Goal: Task Accomplishment & Management: Manage account settings

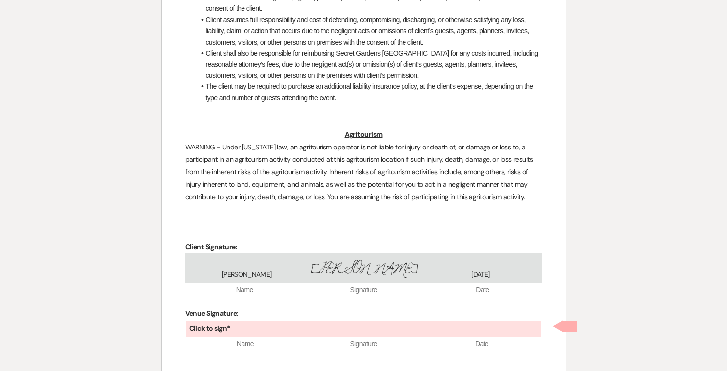
scroll to position [2785, 0]
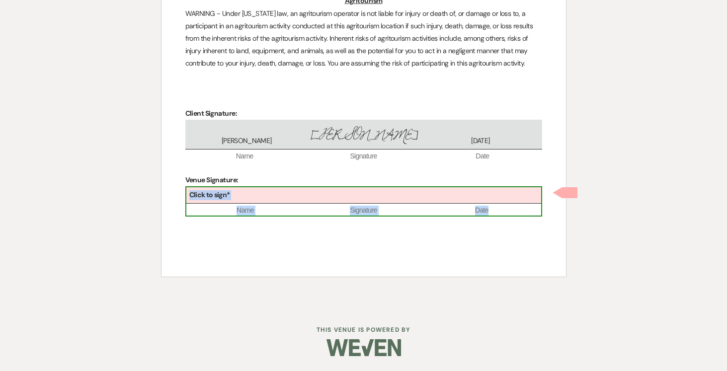
click at [307, 194] on div "Click to sign*" at bounding box center [363, 195] width 355 height 16
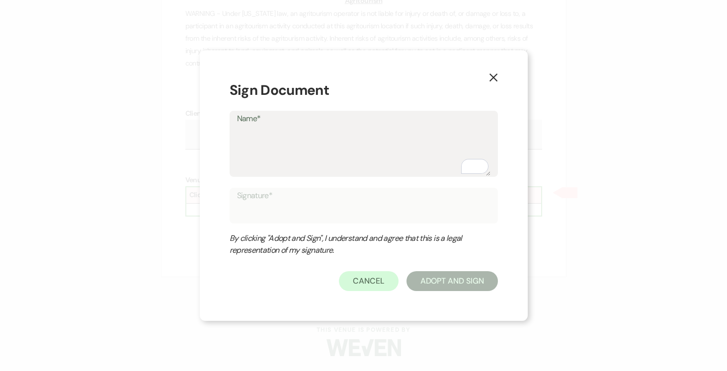
type textarea "J"
type input "J"
type textarea "Jo"
type input "Jo"
type textarea "Jos"
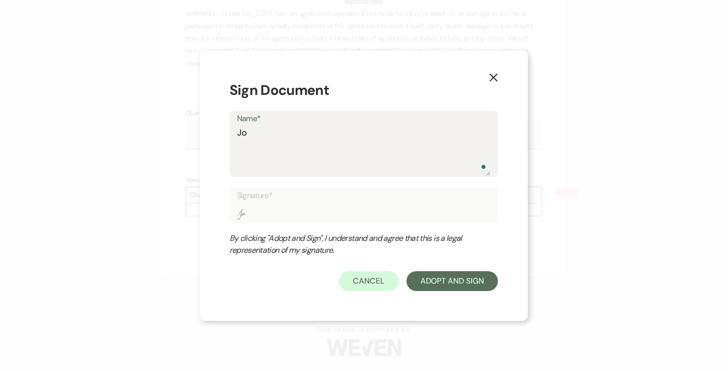
type input "Jos"
type textarea "Jose"
type input "Jose"
type textarea "Josep"
type input "Josep"
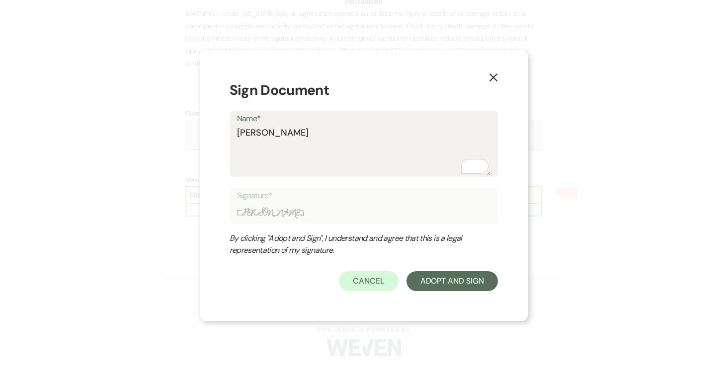
type textarea "Joseph"
type input "Joseph"
type textarea "Joseph"
type input "Joseph"
type textarea "Joseph D"
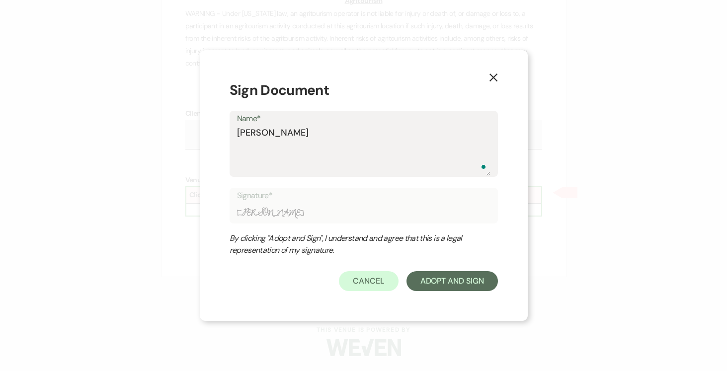
type input "Joseph D"
type textarea "Joseph Do"
type input "[PERSON_NAME]"
type textarea "[PERSON_NAME]"
type input "[PERSON_NAME]"
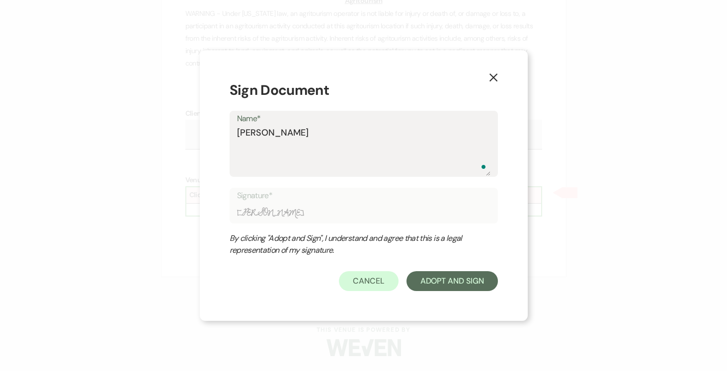
type textarea "[PERSON_NAME]"
type input "[PERSON_NAME]"
type textarea "[PERSON_NAME]"
type input "[PERSON_NAME]"
type textarea "[PERSON_NAME]"
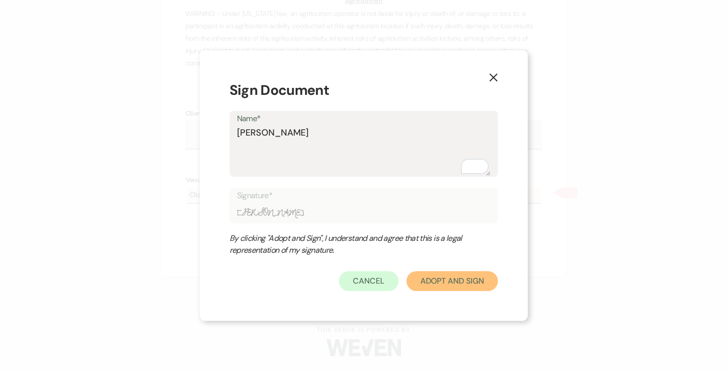
click at [465, 282] on button "Adopt And Sign" at bounding box center [451, 281] width 91 height 20
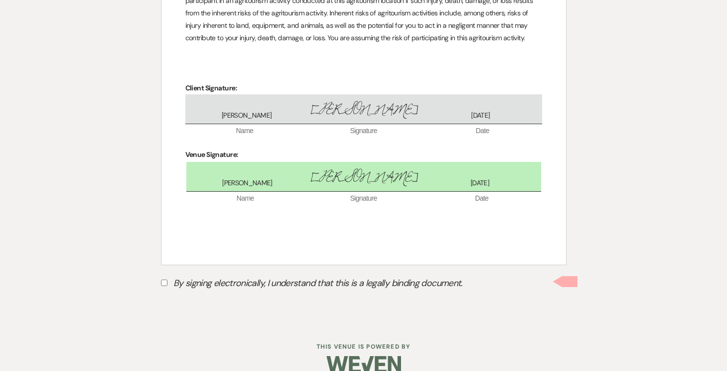
scroll to position [2827, 0]
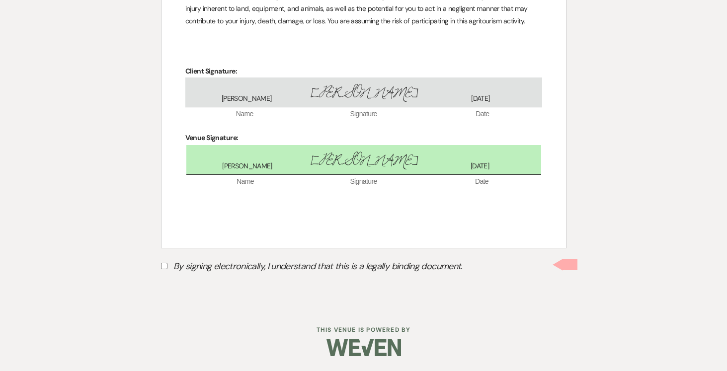
click at [164, 268] on input "By signing electronically, I understand that this is a legally binding document." at bounding box center [164, 266] width 6 height 6
checkbox input "true"
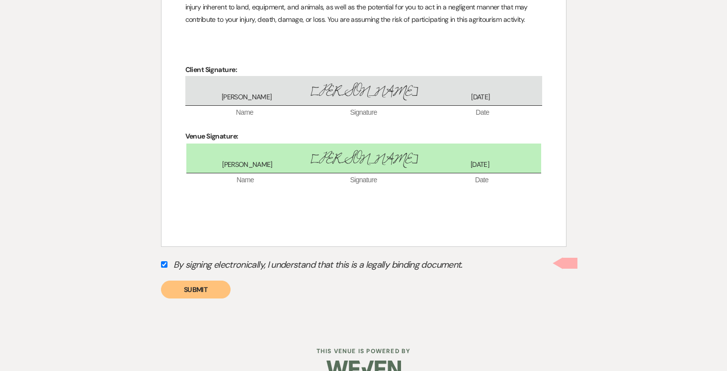
click at [185, 289] on button "Submit" at bounding box center [196, 290] width 70 height 18
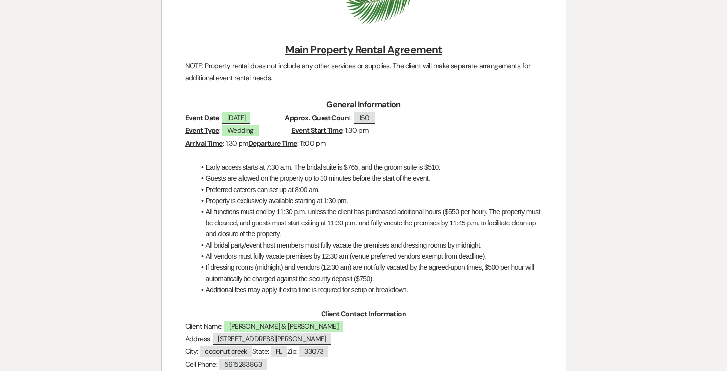
scroll to position [0, 0]
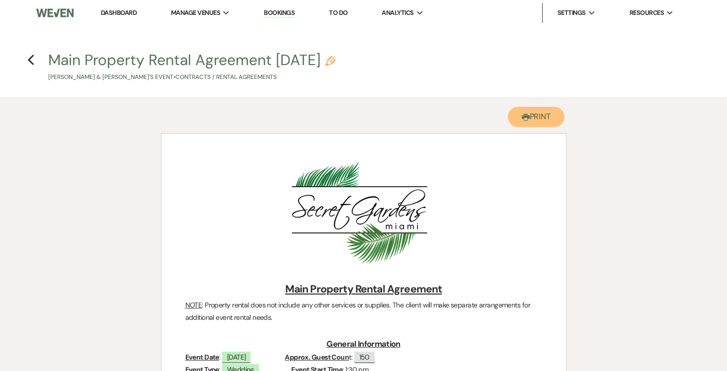
click at [546, 114] on button "Printer Print" at bounding box center [536, 117] width 57 height 20
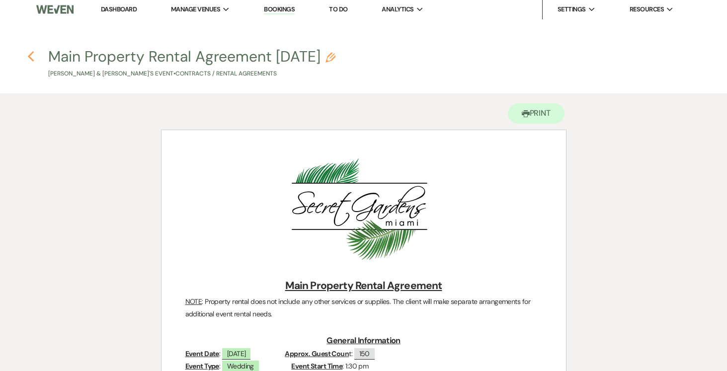
click at [31, 57] on icon "Previous" at bounding box center [30, 57] width 7 height 12
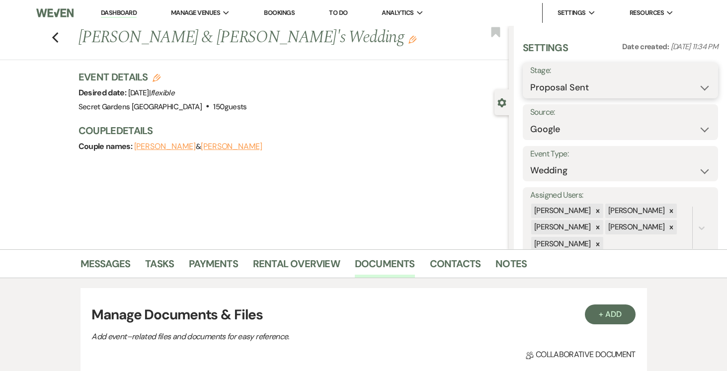
click at [703, 87] on select "Inquiry Follow Up Tour Requested Tour Confirmed Toured Proposal Sent Booked Lost" at bounding box center [620, 87] width 180 height 19
select select "7"
click at [530, 78] on select "Inquiry Follow Up Tour Requested Tour Confirmed Toured Proposal Sent Booked Lost" at bounding box center [620, 87] width 180 height 19
click at [693, 77] on button "Save" at bounding box center [698, 81] width 40 height 20
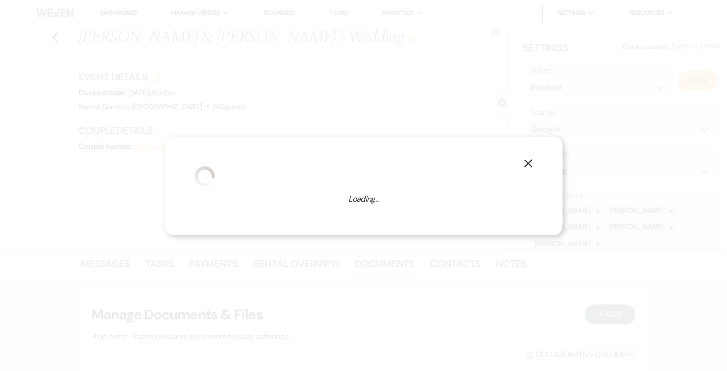
select select "1"
select select "834"
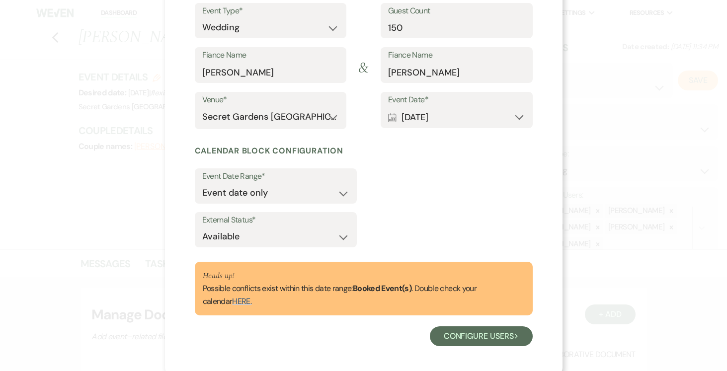
scroll to position [129, 0]
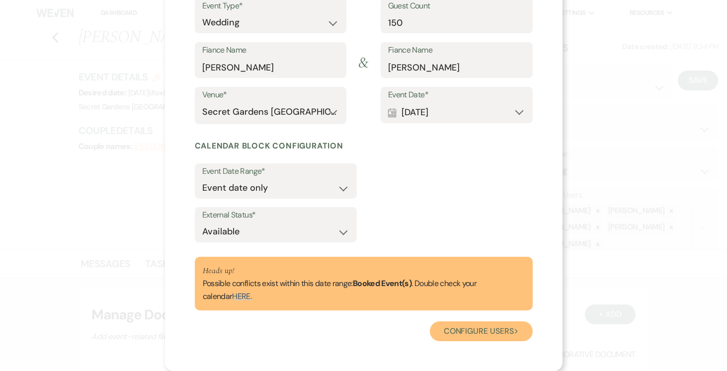
click at [504, 331] on button "Configure users Next" at bounding box center [481, 331] width 103 height 20
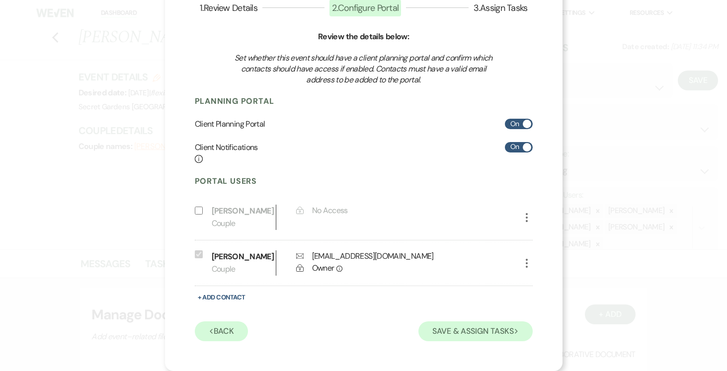
scroll to position [75, 0]
click at [504, 331] on button "Save & Assign Tasks Next" at bounding box center [475, 331] width 114 height 20
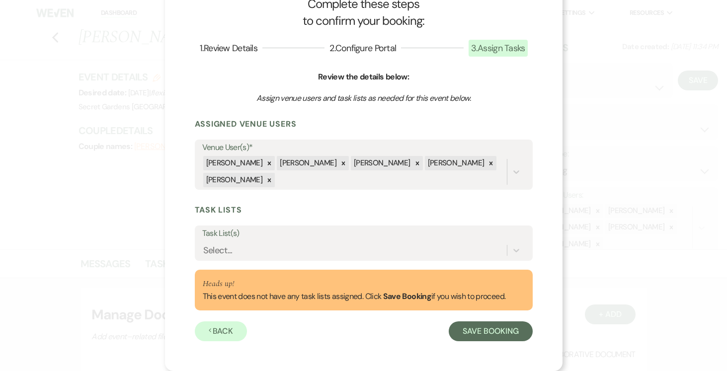
scroll to position [34, 0]
click at [517, 248] on icon at bounding box center [516, 250] width 10 height 10
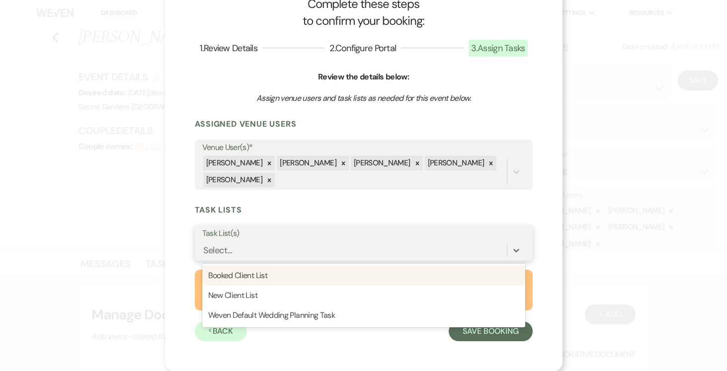
click at [477, 276] on div "Booked Client List" at bounding box center [363, 276] width 323 height 20
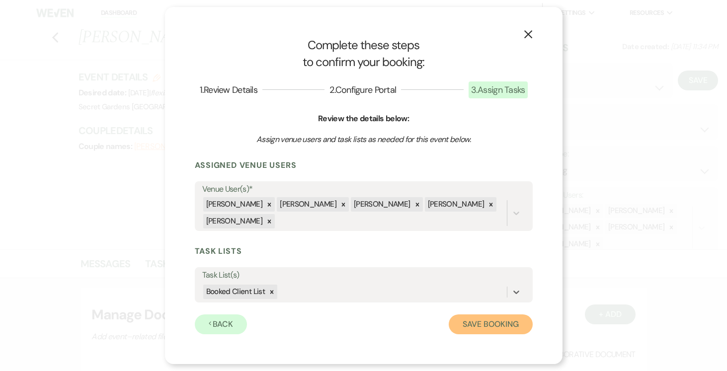
click at [492, 325] on button "Save Booking" at bounding box center [490, 324] width 83 height 20
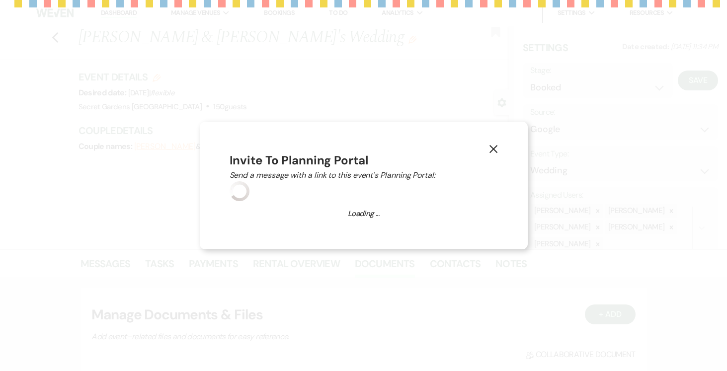
select select "14"
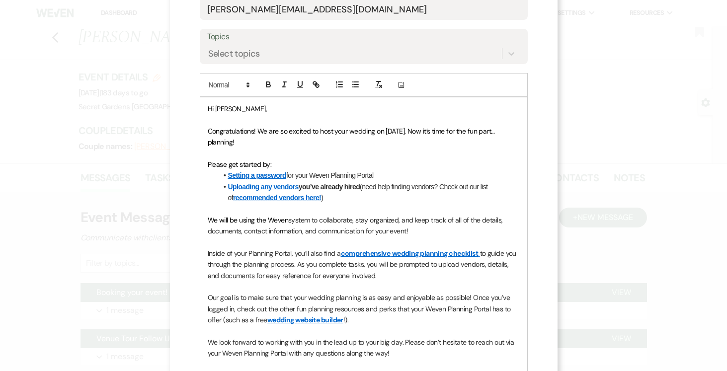
scroll to position [323, 0]
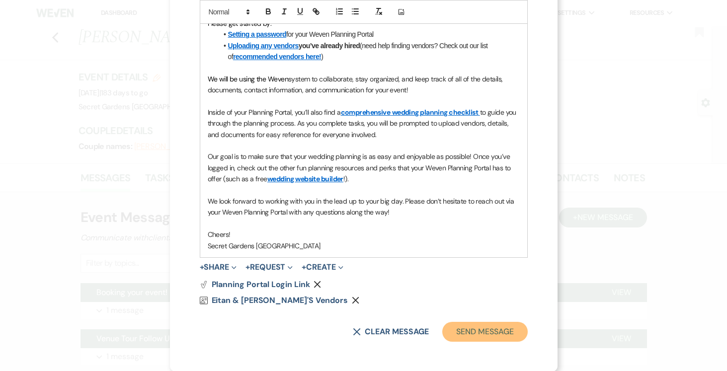
click at [492, 329] on button "Send Message" at bounding box center [484, 332] width 85 height 20
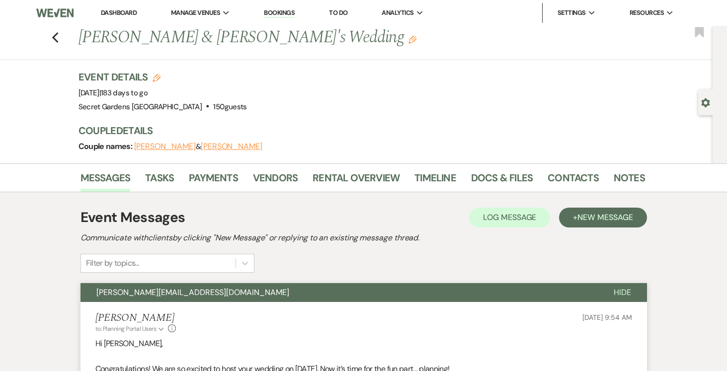
click at [704, 104] on use "button" at bounding box center [705, 102] width 8 height 9
select select "6"
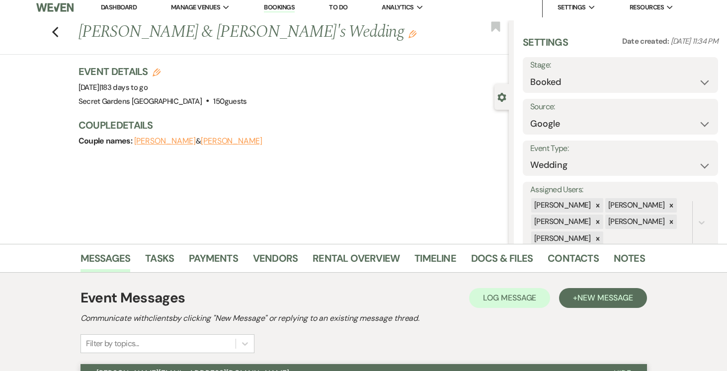
scroll to position [6, 0]
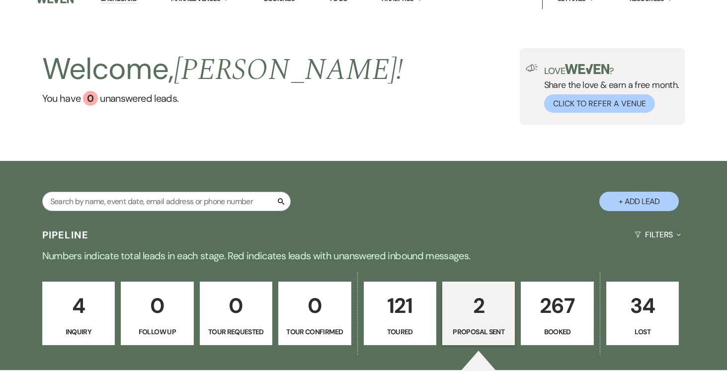
click at [477, 309] on p "2" at bounding box center [479, 305] width 60 height 33
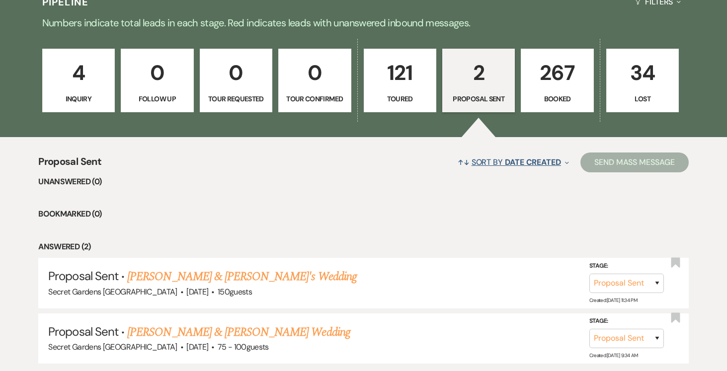
scroll to position [259, 0]
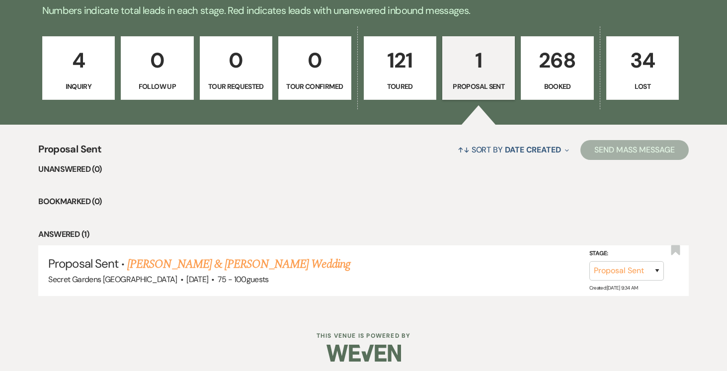
click at [546, 70] on p "268" at bounding box center [557, 60] width 60 height 33
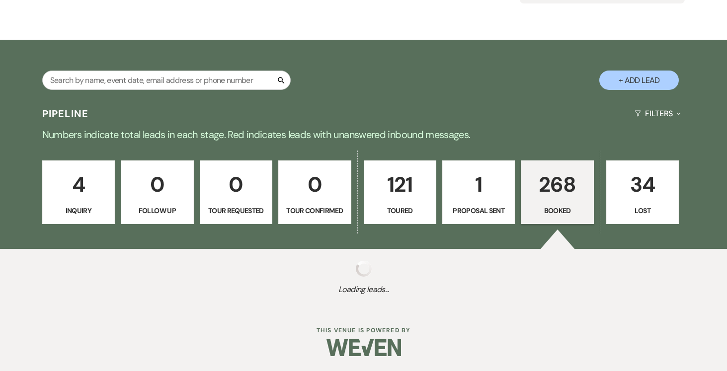
click at [254, 205] on p "Tour Requested" at bounding box center [236, 210] width 60 height 11
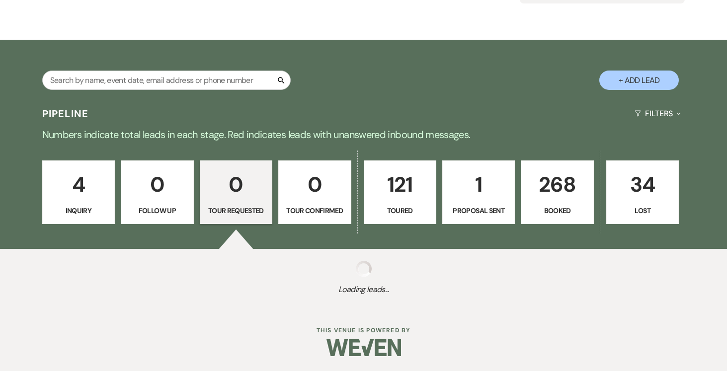
scroll to position [159, 0]
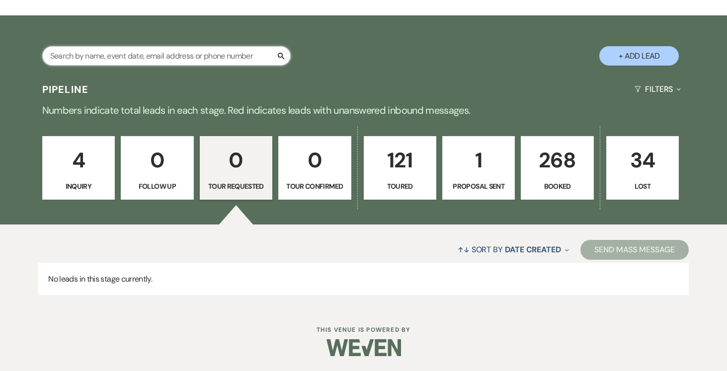
click at [194, 55] on input "text" at bounding box center [166, 55] width 248 height 19
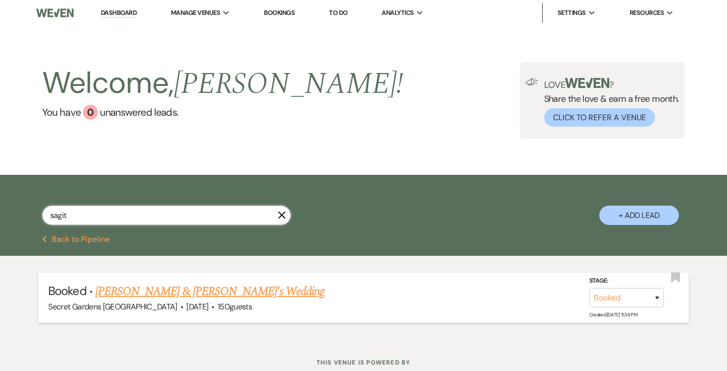
type input "sagit"
click at [221, 292] on link "[PERSON_NAME] & [PERSON_NAME]'s Wedding" at bounding box center [209, 292] width 229 height 18
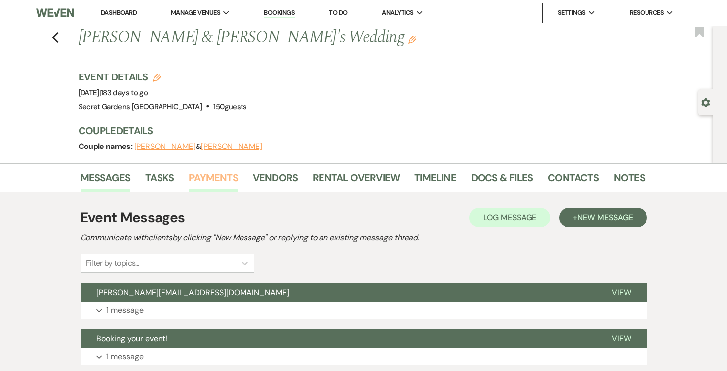
click at [214, 174] on link "Payments" at bounding box center [213, 181] width 49 height 22
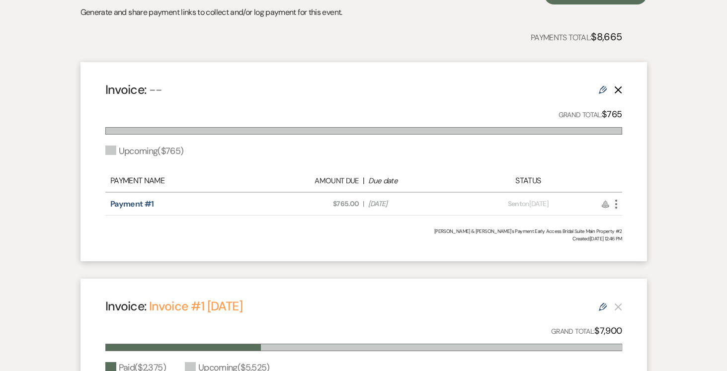
scroll to position [239, 0]
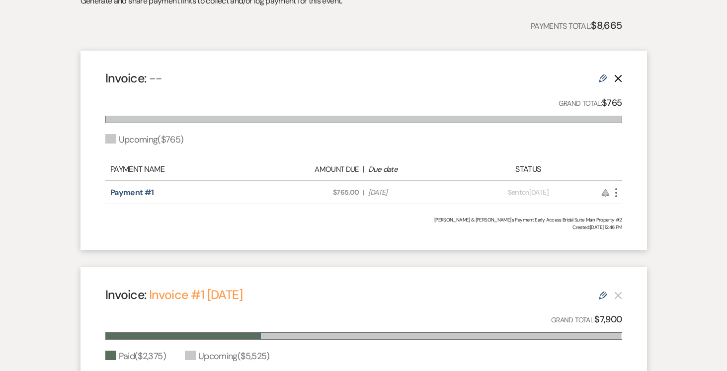
click at [615, 192] on use "button" at bounding box center [616, 192] width 2 height 9
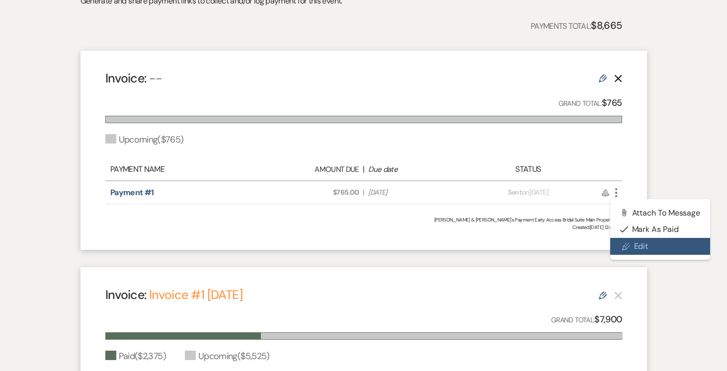
click at [642, 245] on link "Pencil Edit" at bounding box center [660, 246] width 100 height 17
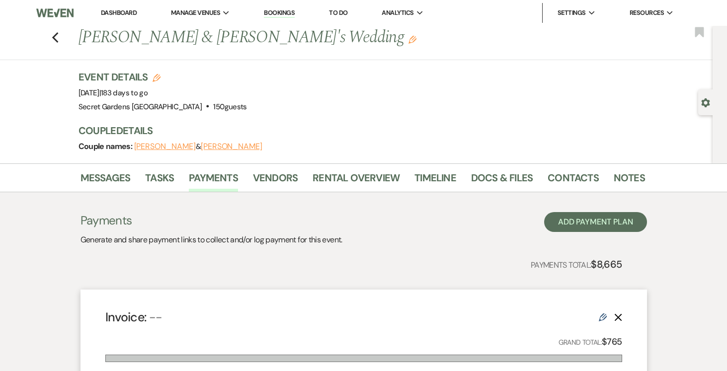
select select "2"
select select "percentage"
select select "client"
select select "daily"
select select "days"
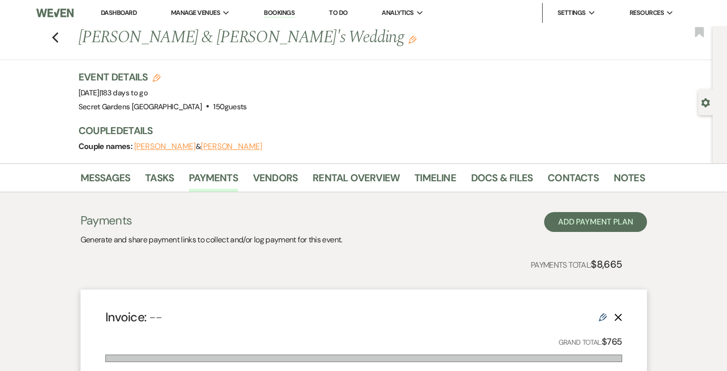
select select "afterDueDate"
select select "complete"
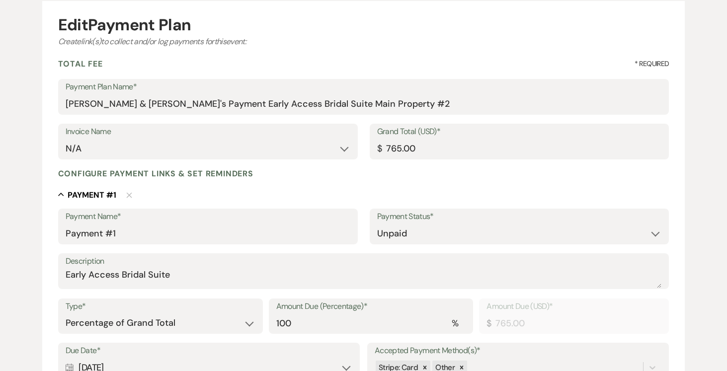
scroll to position [171, 0]
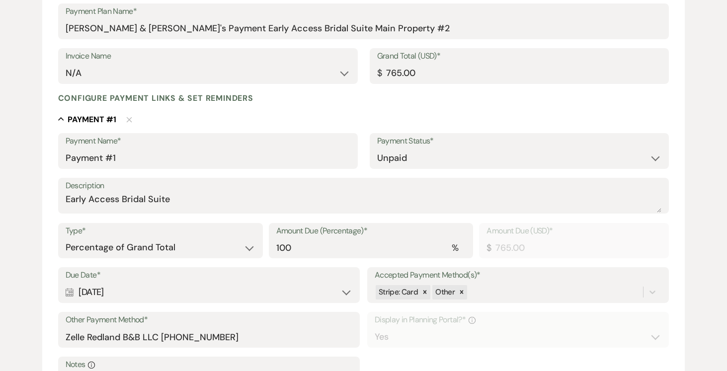
click at [344, 293] on div "Calendar Feb 22, 2026 Expand" at bounding box center [209, 292] width 287 height 19
select select "day"
select select "beforeEventDate"
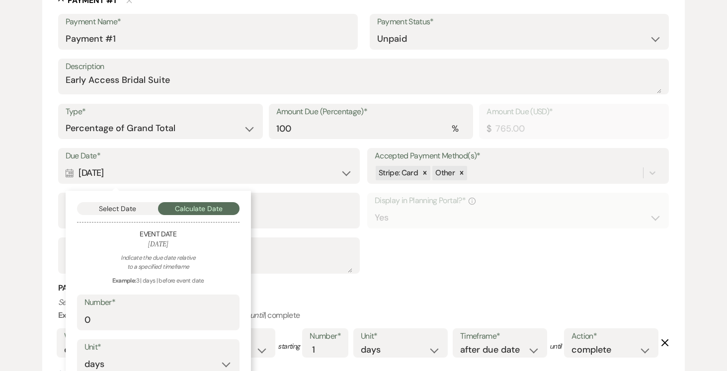
scroll to position [294, 0]
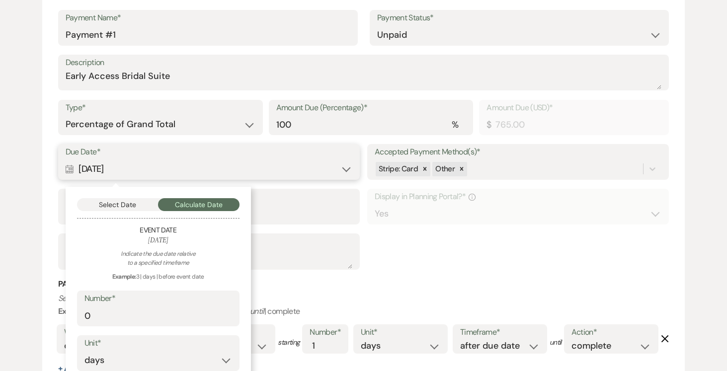
click at [130, 207] on button "Select Date" at bounding box center [117, 204] width 81 height 13
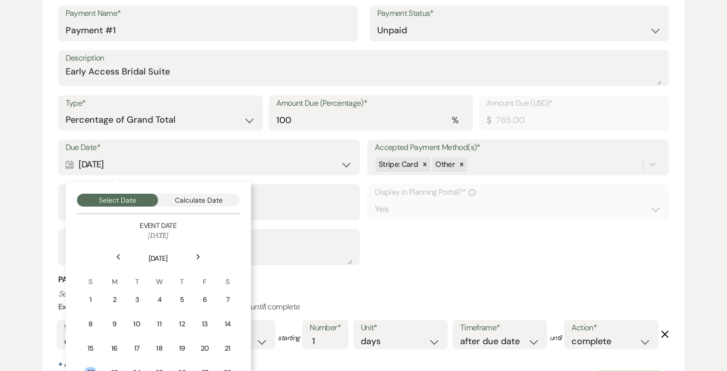
click at [117, 259] on icon "Previous" at bounding box center [118, 257] width 5 height 6
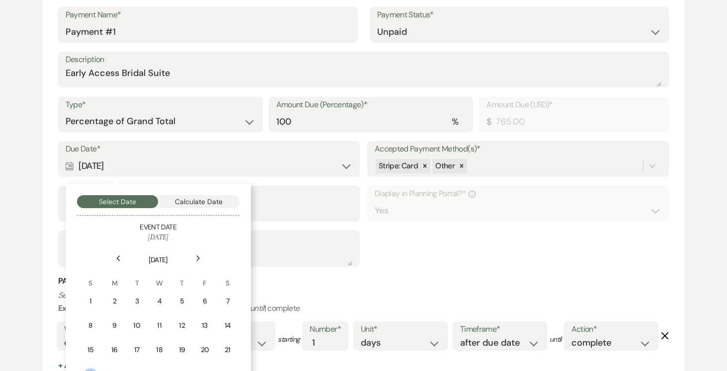
click at [117, 259] on icon "Previous" at bounding box center [118, 258] width 5 height 6
click at [117, 259] on use at bounding box center [117, 258] width 3 height 5
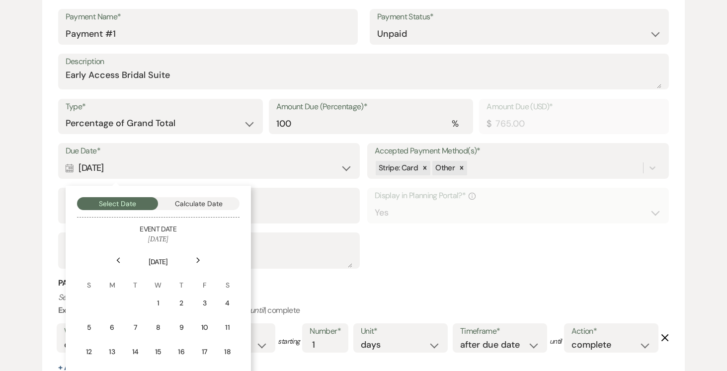
scroll to position [294, 0]
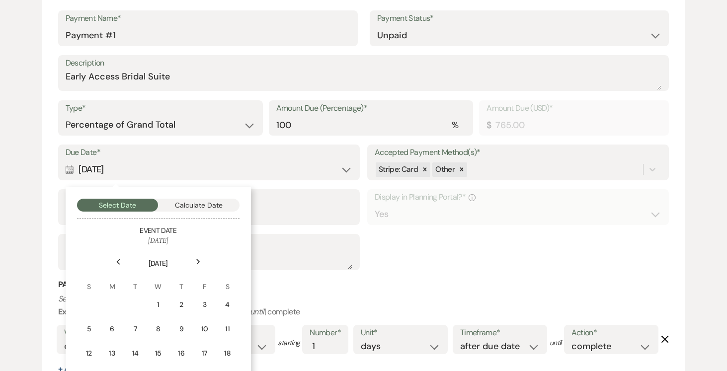
click at [117, 259] on icon "Previous" at bounding box center [118, 262] width 5 height 6
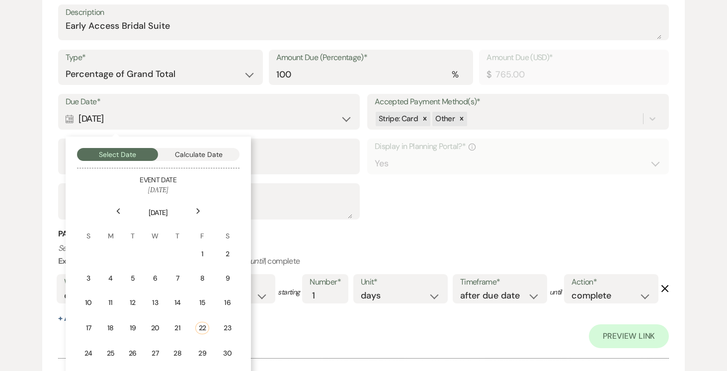
scroll to position [381, 0]
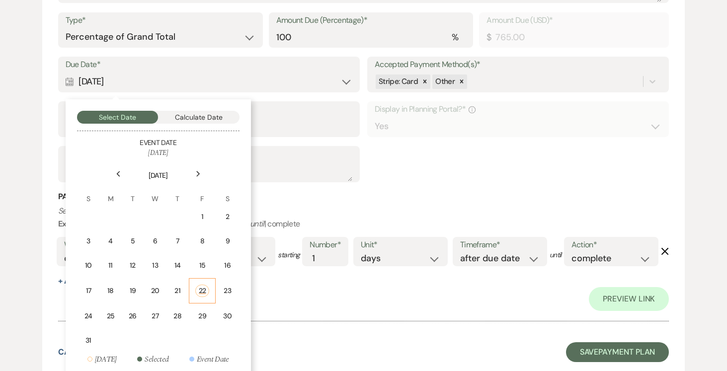
click at [207, 288] on div "22" at bounding box center [202, 291] width 14 height 12
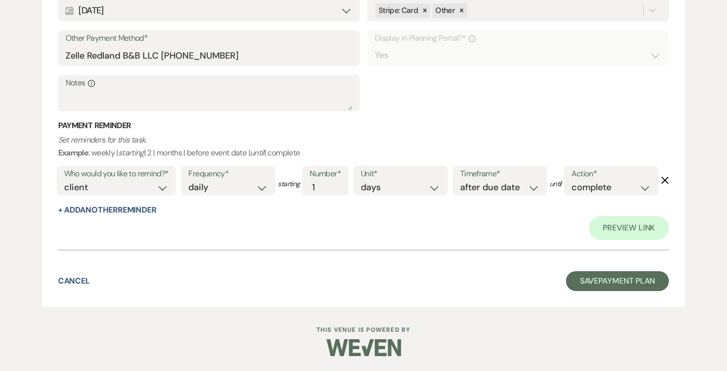
scroll to position [493, 0]
click at [600, 276] on button "Save Payment Plan" at bounding box center [617, 281] width 103 height 20
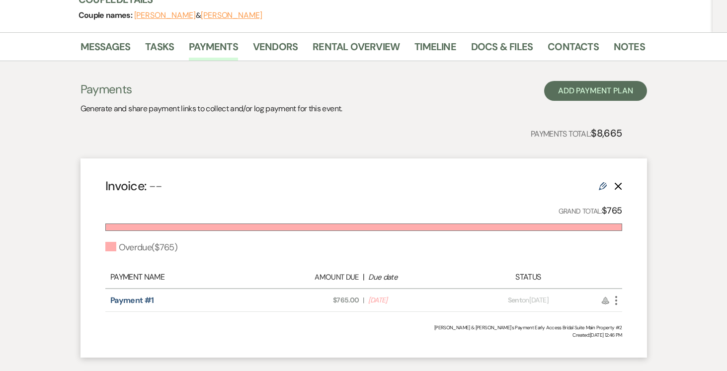
scroll to position [150, 0]
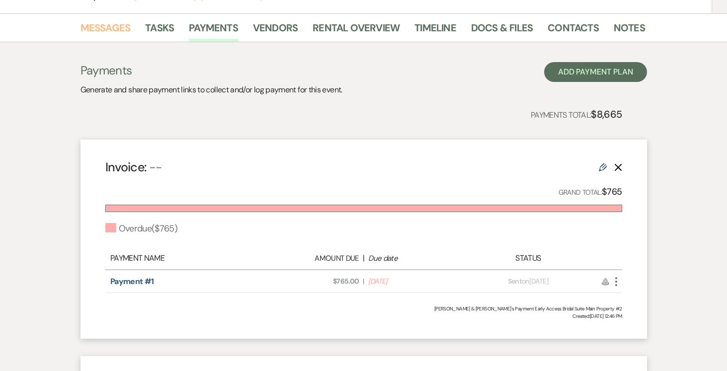
click at [97, 22] on link "Messages" at bounding box center [105, 31] width 50 height 22
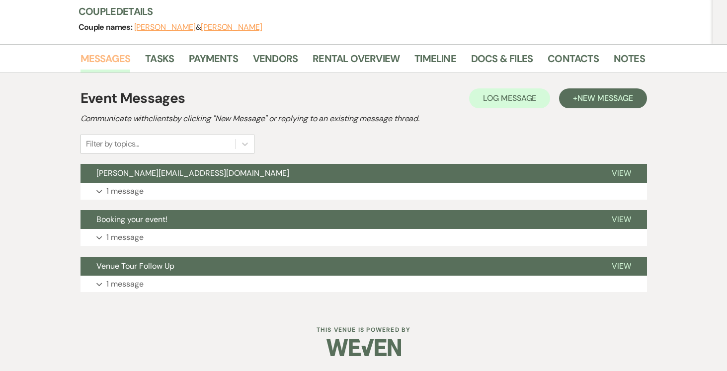
scroll to position [119, 0]
click at [624, 171] on span "View" at bounding box center [620, 173] width 19 height 10
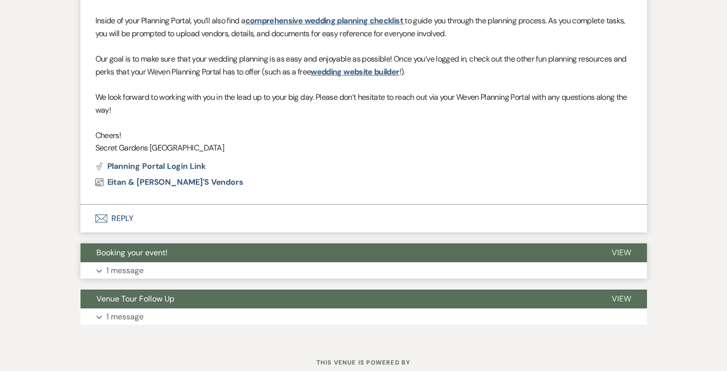
scroll to position [463, 0]
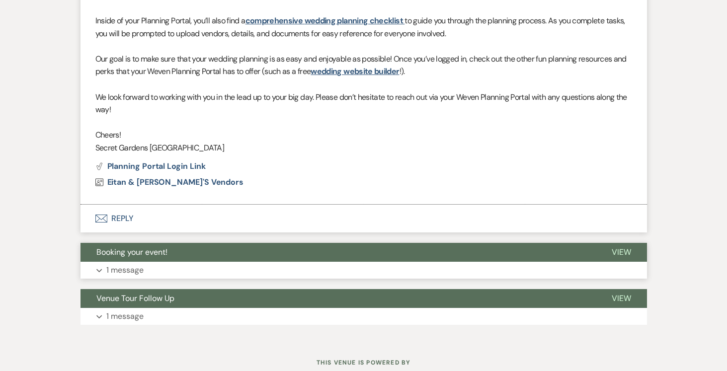
click at [615, 251] on span "View" at bounding box center [620, 252] width 19 height 10
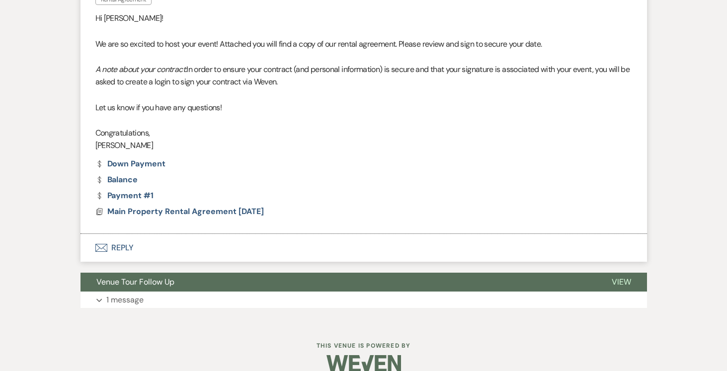
scroll to position [769, 0]
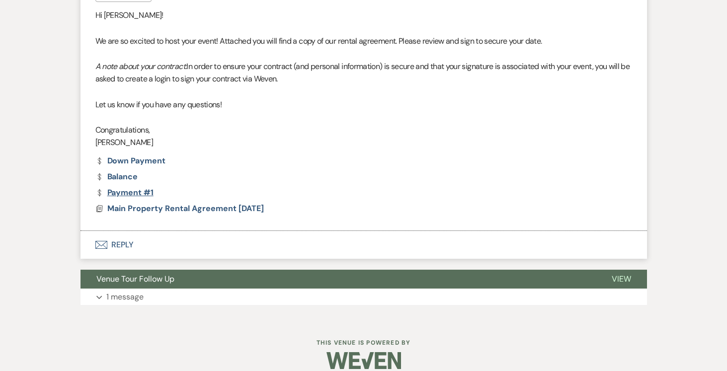
click at [127, 193] on link "Dollar Payment Payment #1" at bounding box center [124, 193] width 58 height 8
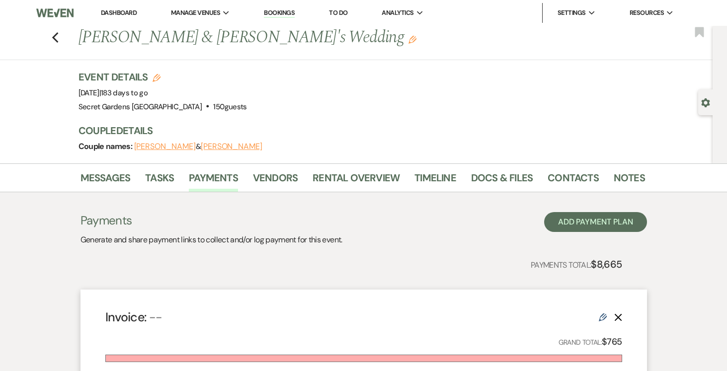
scroll to position [0, 0]
click at [99, 181] on link "Messages" at bounding box center [105, 180] width 50 height 22
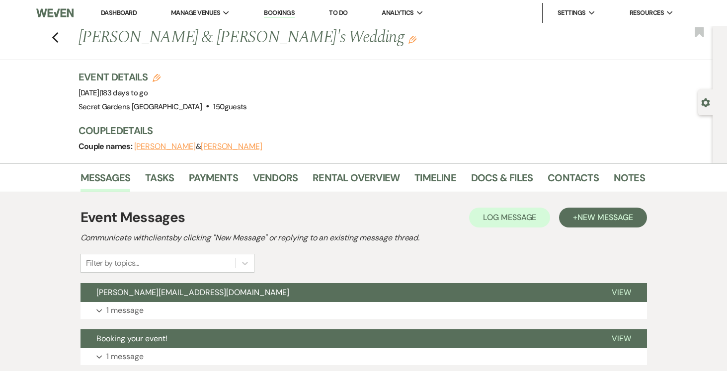
click at [706, 106] on icon "Gear" at bounding box center [705, 102] width 9 height 9
select select "6"
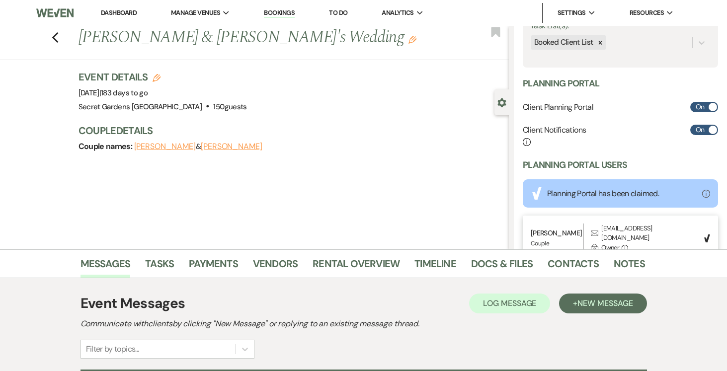
scroll to position [272, 0]
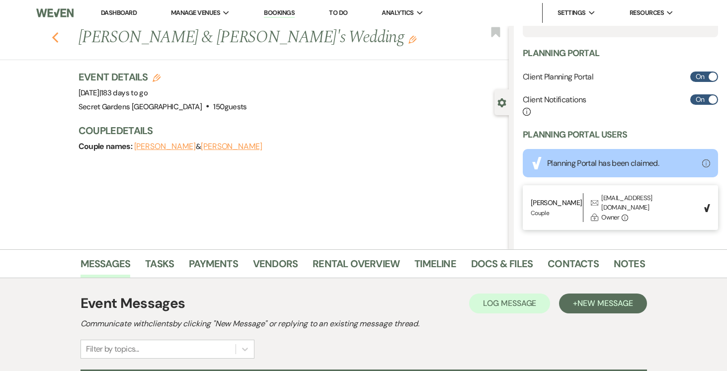
click at [57, 40] on icon "Previous" at bounding box center [55, 38] width 7 height 12
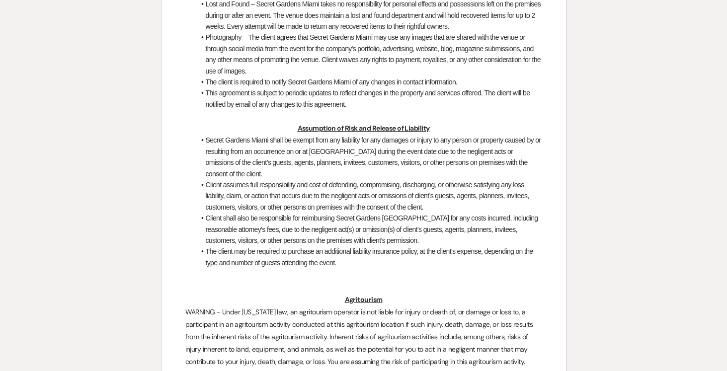
scroll to position [2827, 0]
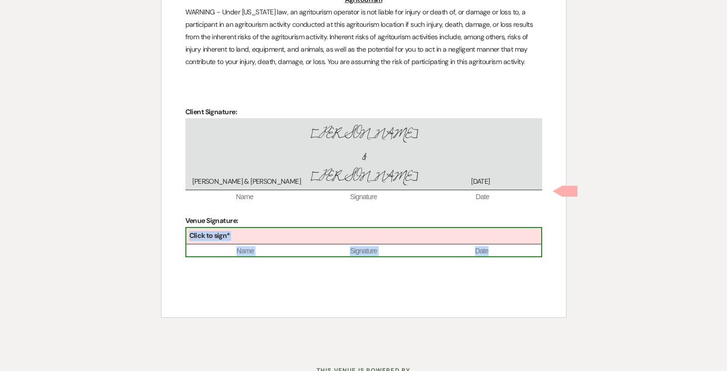
click at [326, 228] on div "Click to sign*" at bounding box center [363, 236] width 355 height 16
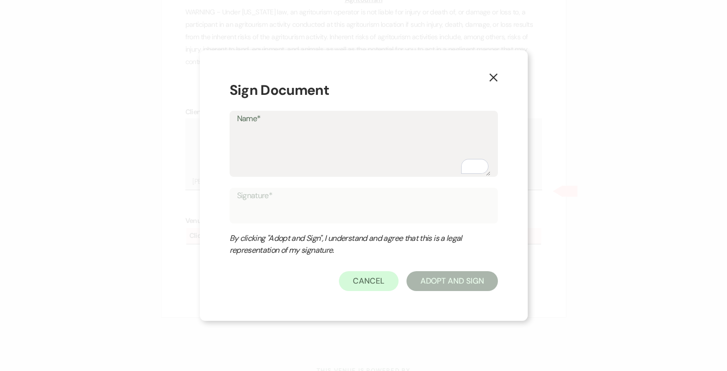
type textarea "J"
type input "J"
type textarea "Jo"
type input "Jo"
type textarea "[PERSON_NAME]"
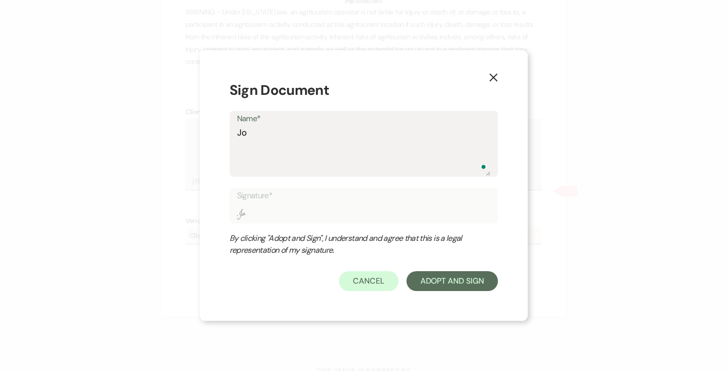
type input "[PERSON_NAME]"
type textarea "[PERSON_NAME]"
type input "[PERSON_NAME]"
type textarea "[PERSON_NAME]"
type input "[PERSON_NAME]"
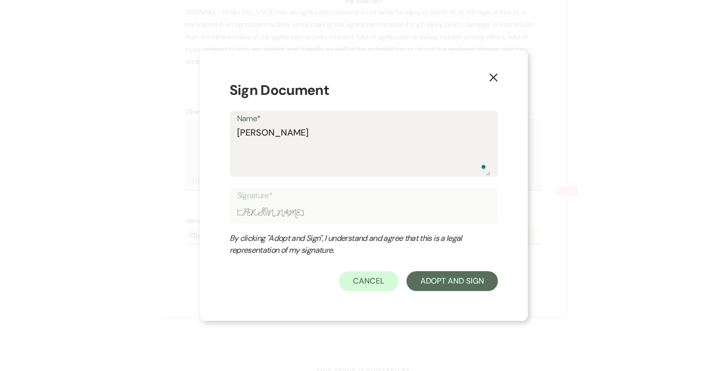
type textarea "[PERSON_NAME]"
type input "[PERSON_NAME]"
type textarea "[PERSON_NAME]"
type input "[PERSON_NAME]"
type textarea "[PERSON_NAME]"
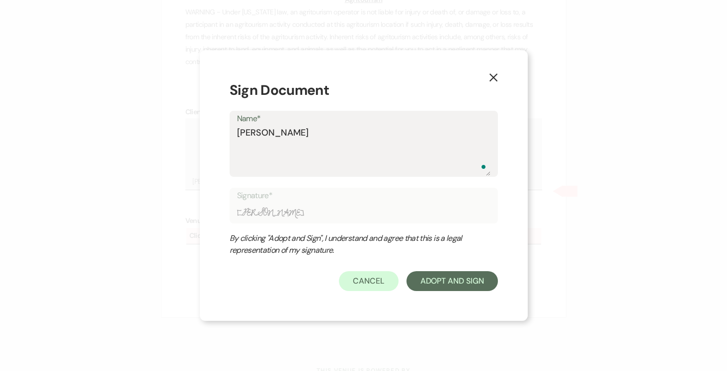
type input "[PERSON_NAME]"
type textarea "[PERSON_NAME]"
type input "[PERSON_NAME]"
type textarea "[PERSON_NAME]"
type input "[PERSON_NAME]"
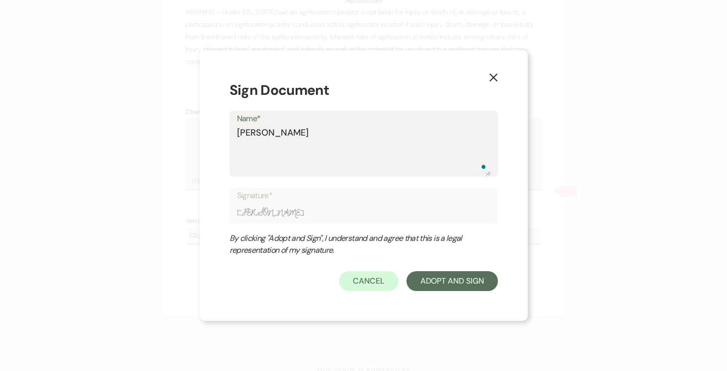
type textarea "[PERSON_NAME]"
type input "[PERSON_NAME]"
type textarea "[PERSON_NAME]"
type input "[PERSON_NAME]"
type textarea "[PERSON_NAME]"
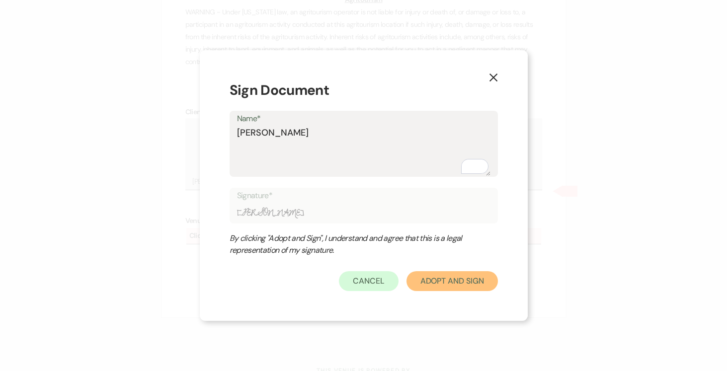
click at [458, 284] on button "Adopt And Sign" at bounding box center [451, 281] width 91 height 20
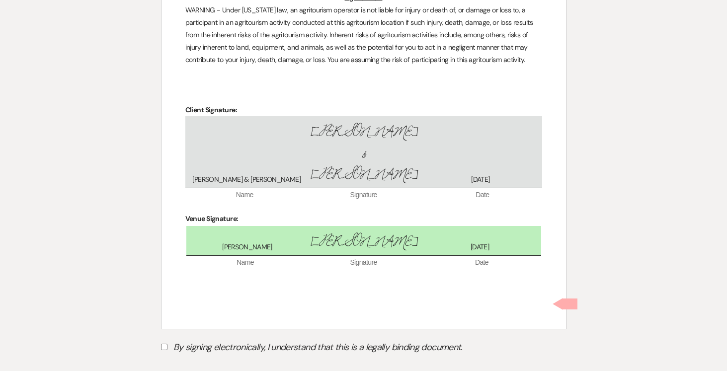
scroll to position [2870, 0]
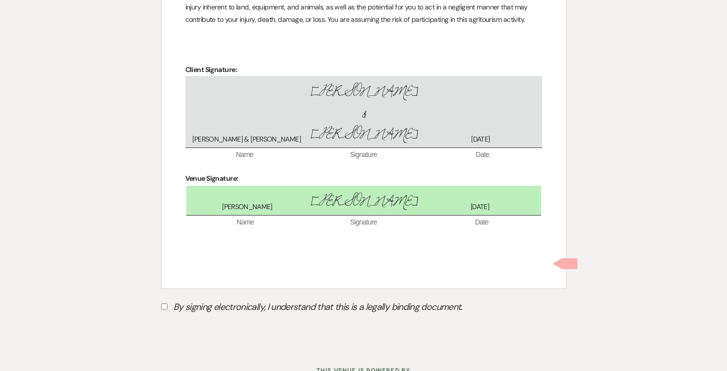
click at [163, 304] on input "By signing electronically, I understand that this is a legally binding document." at bounding box center [164, 307] width 6 height 6
checkbox input "true"
click at [211, 323] on button "Submit" at bounding box center [196, 332] width 70 height 18
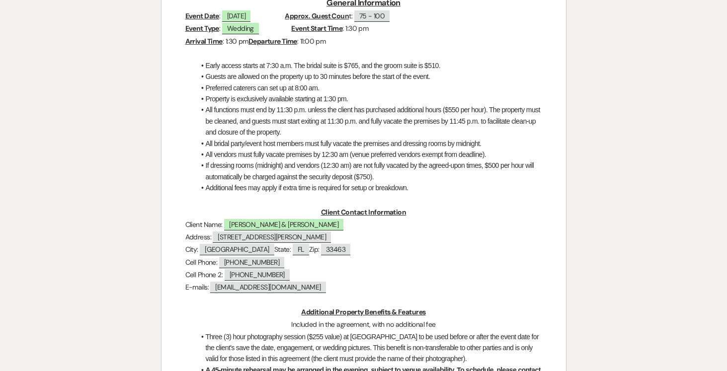
scroll to position [0, 0]
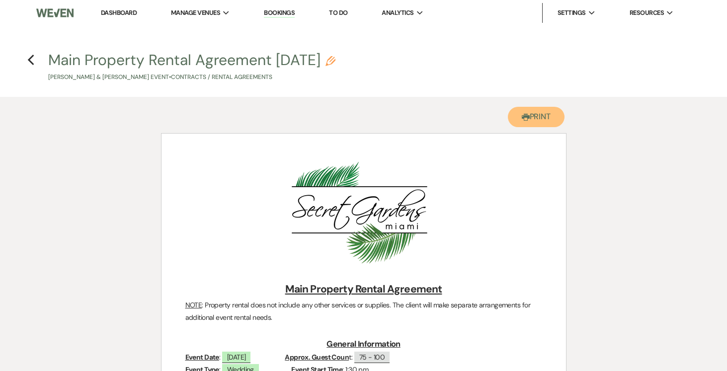
click at [530, 117] on button "Printer Print" at bounding box center [536, 117] width 57 height 20
drag, startPoint x: 535, startPoint y: 113, endPoint x: 531, endPoint y: 259, distance: 145.6
click at [535, 113] on button "Printer Print" at bounding box center [536, 117] width 57 height 20
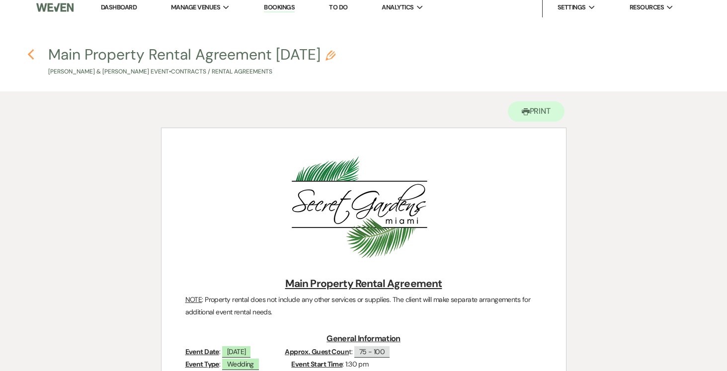
click at [30, 52] on use "button" at bounding box center [30, 54] width 6 height 11
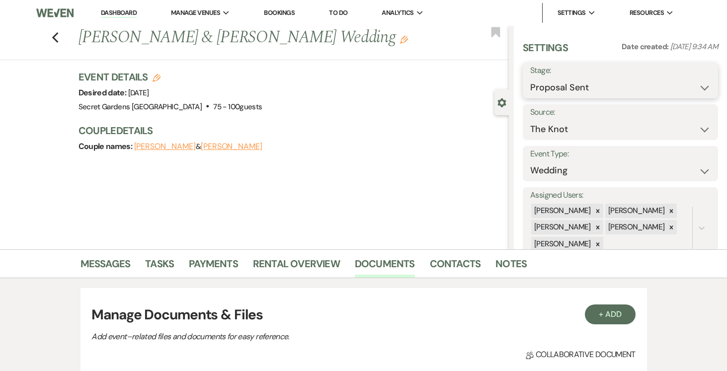
click at [706, 85] on select "Inquiry Follow Up Tour Requested Tour Confirmed Toured Proposal Sent Booked Lost" at bounding box center [620, 87] width 180 height 19
select select "7"
click at [530, 78] on select "Inquiry Follow Up Tour Requested Tour Confirmed Toured Proposal Sent Booked Lost" at bounding box center [620, 87] width 180 height 19
click at [709, 73] on button "Save" at bounding box center [698, 81] width 40 height 20
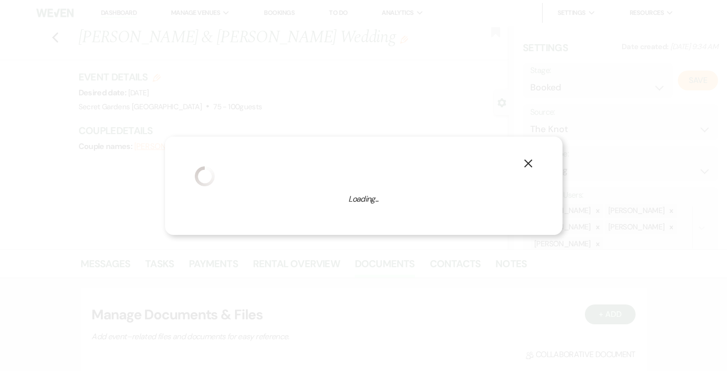
select select "1"
select select "834"
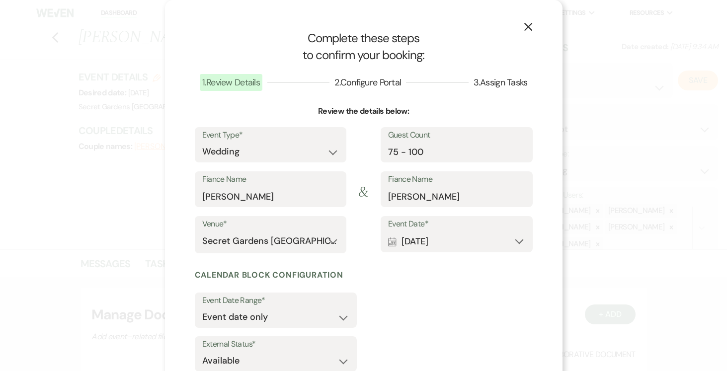
scroll to position [67, 0]
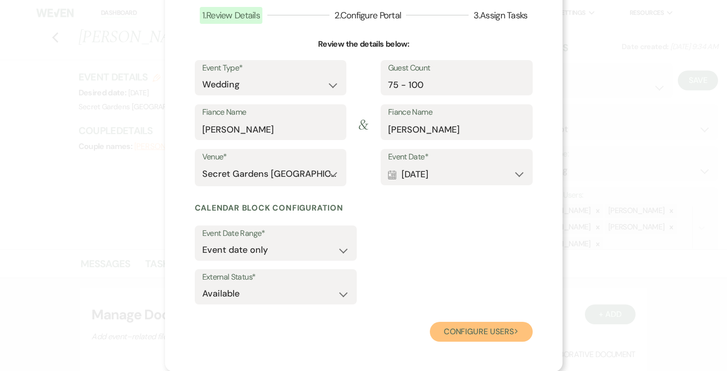
click at [501, 334] on button "Configure users Next" at bounding box center [481, 332] width 103 height 20
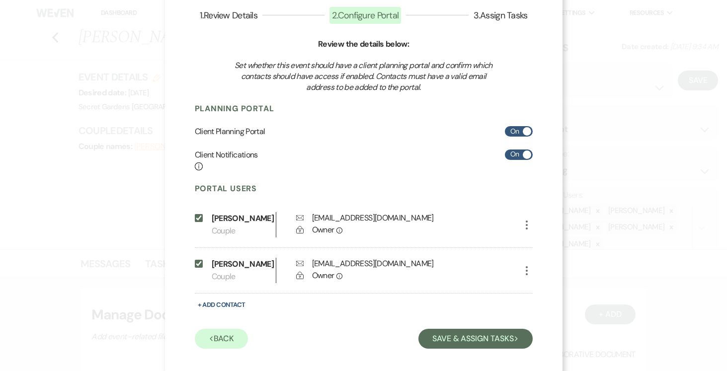
scroll to position [100, 0]
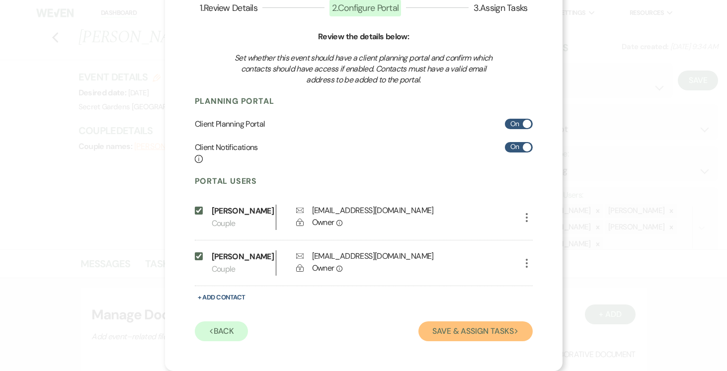
click at [501, 334] on button "Save & Assign Tasks Next" at bounding box center [475, 331] width 114 height 20
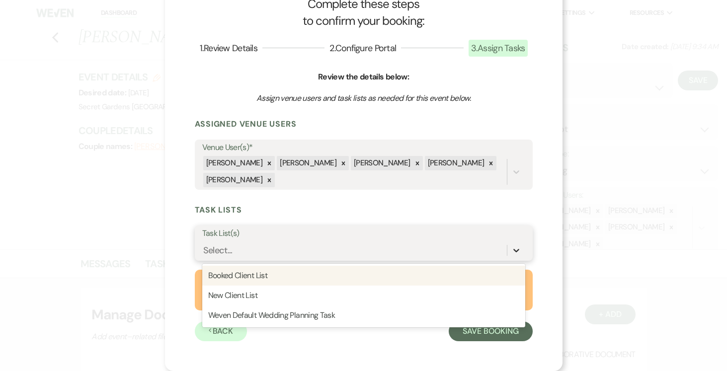
click at [515, 244] on div at bounding box center [516, 250] width 18 height 18
click at [451, 273] on div "Booked Client List" at bounding box center [363, 276] width 323 height 20
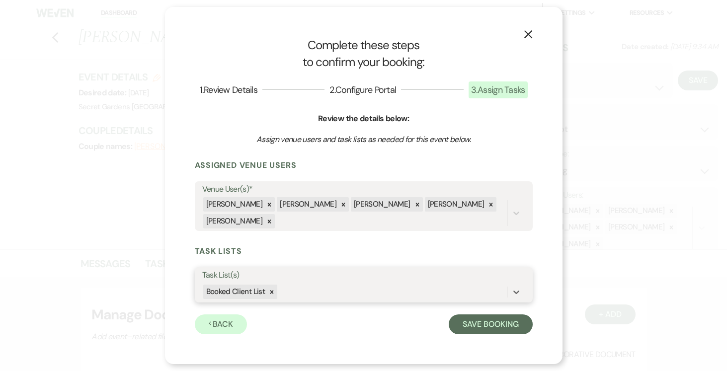
scroll to position [0, 0]
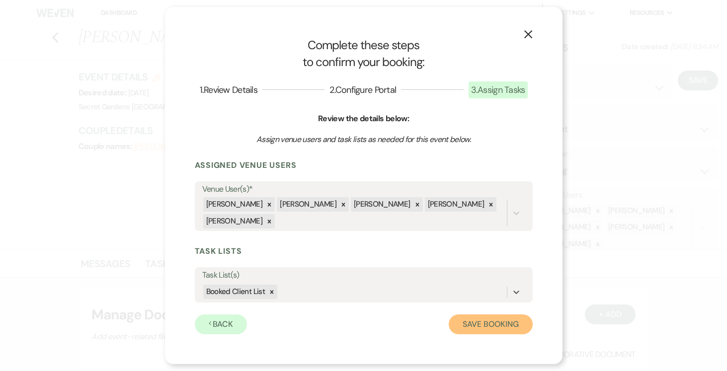
click at [505, 324] on button "Save Booking" at bounding box center [490, 324] width 83 height 20
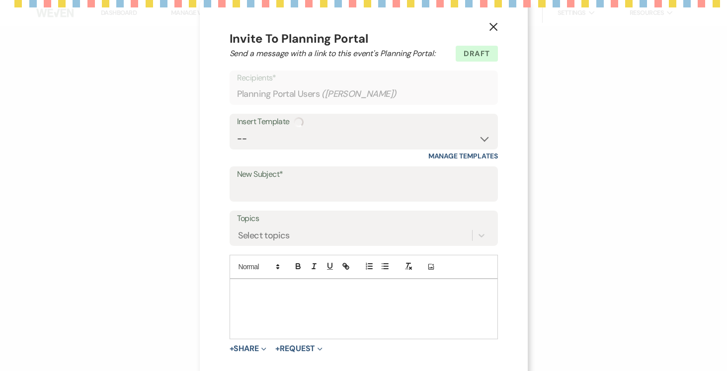
select select "14"
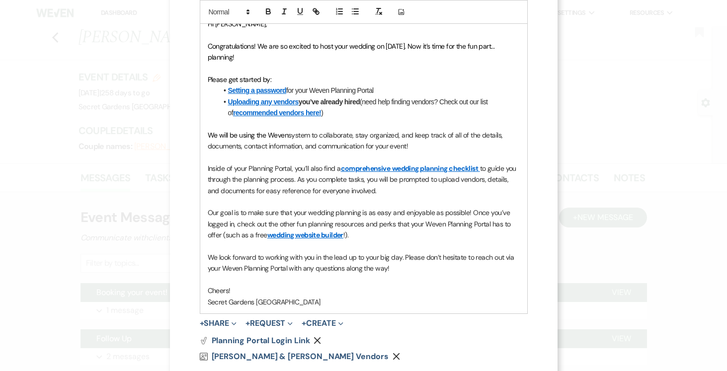
scroll to position [323, 0]
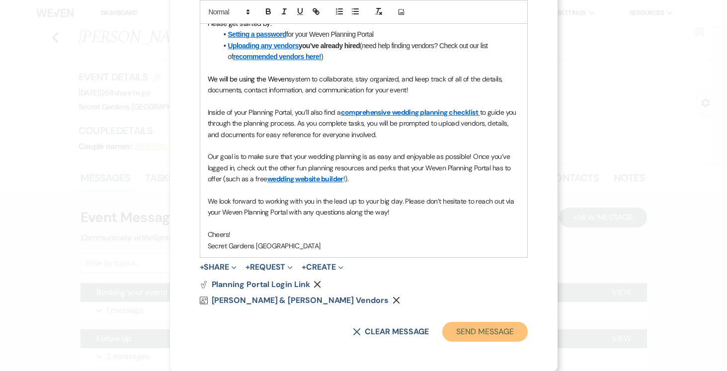
click at [501, 328] on button "Send Message" at bounding box center [484, 332] width 85 height 20
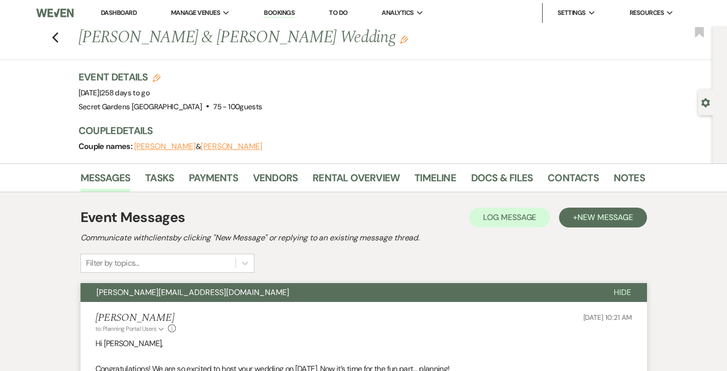
click at [703, 101] on use "button" at bounding box center [705, 102] width 8 height 9
select select "2"
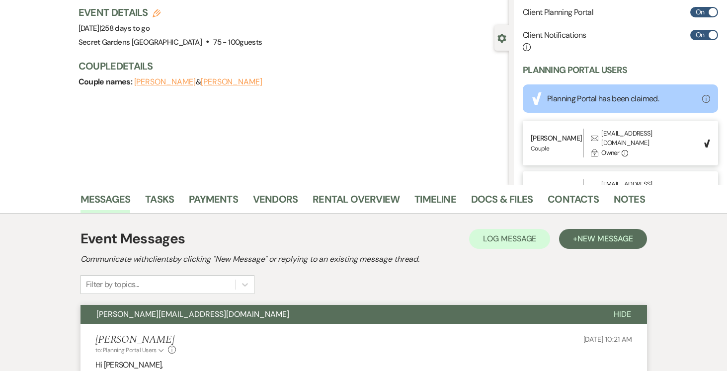
scroll to position [0, 0]
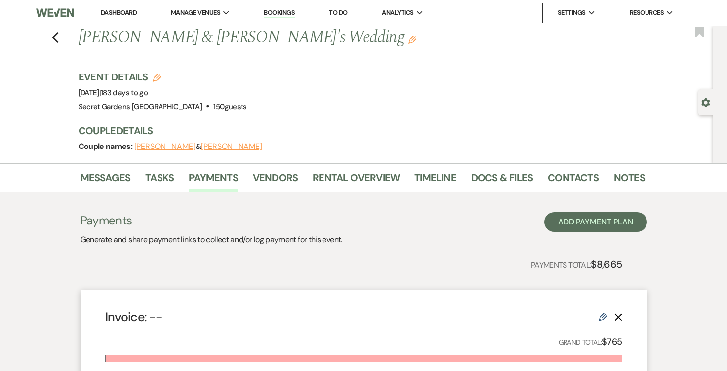
click at [706, 107] on icon "Gear" at bounding box center [705, 102] width 9 height 9
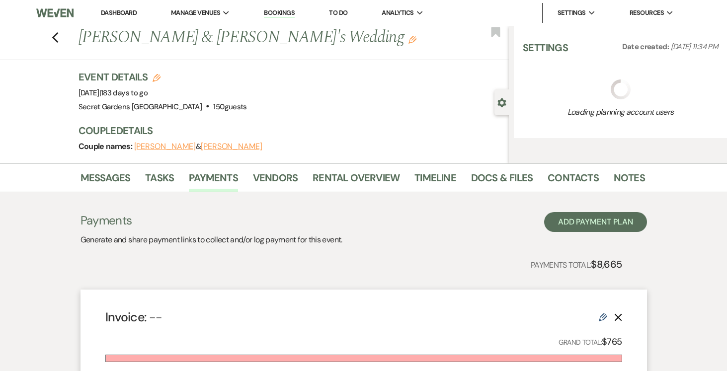
select select "6"
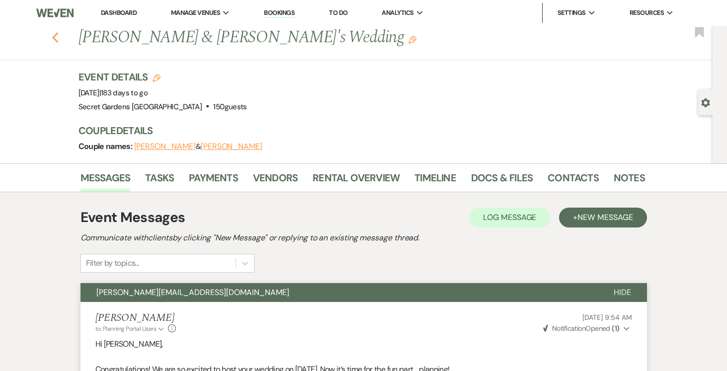
click at [53, 34] on icon "Previous" at bounding box center [55, 38] width 7 height 12
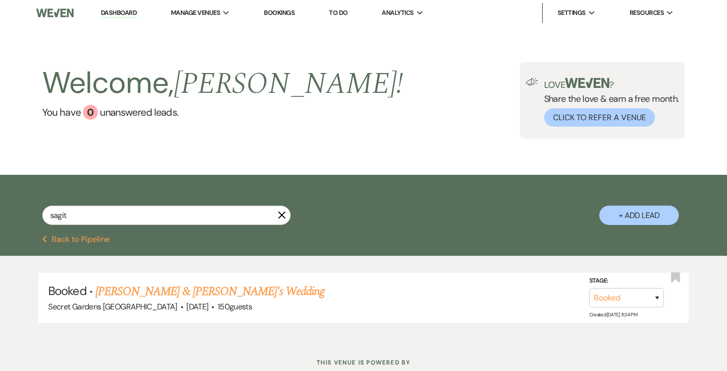
click at [127, 11] on link "Dashboard" at bounding box center [119, 12] width 36 height 9
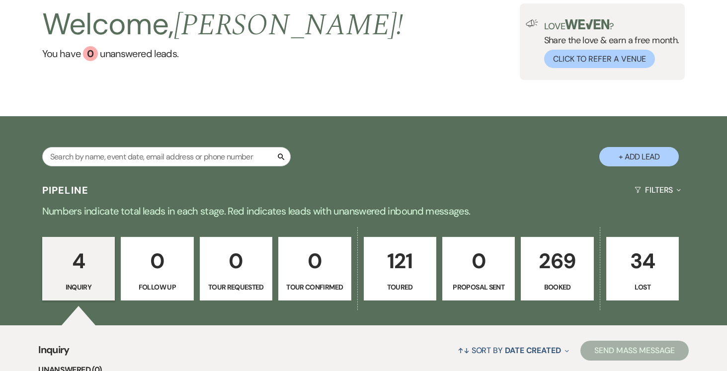
scroll to position [55, 0]
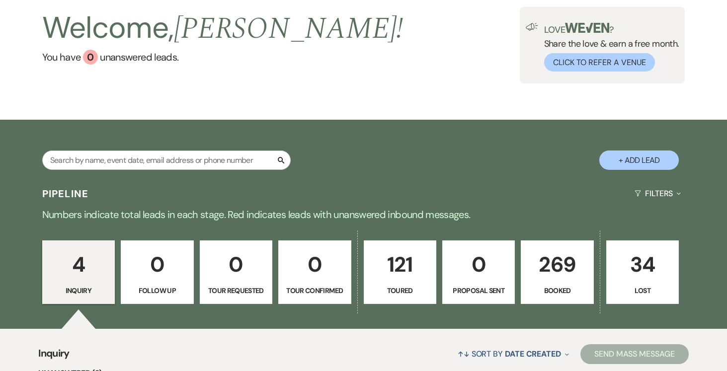
click at [486, 254] on p "0" at bounding box center [479, 264] width 60 height 33
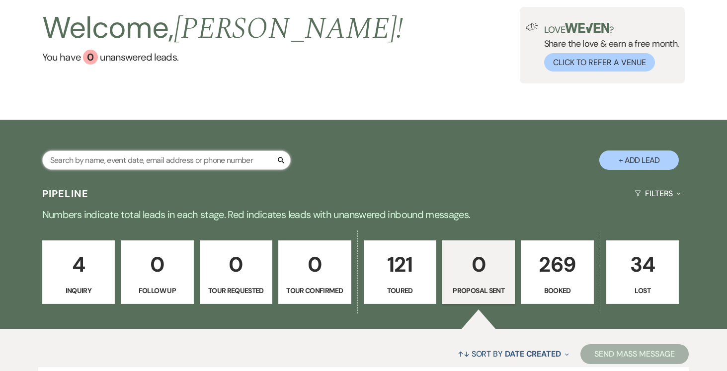
click at [173, 159] on input "text" at bounding box center [166, 160] width 248 height 19
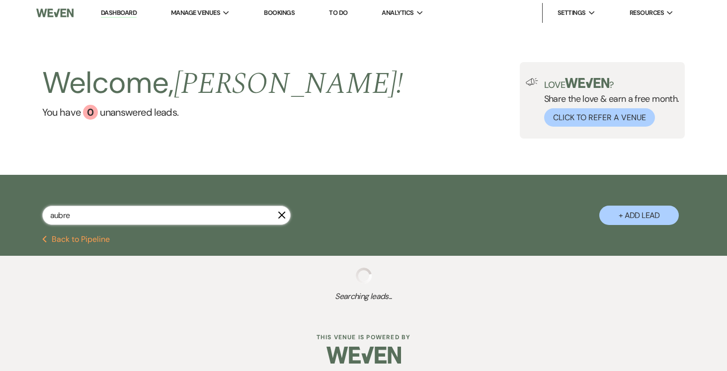
type input "[PERSON_NAME]"
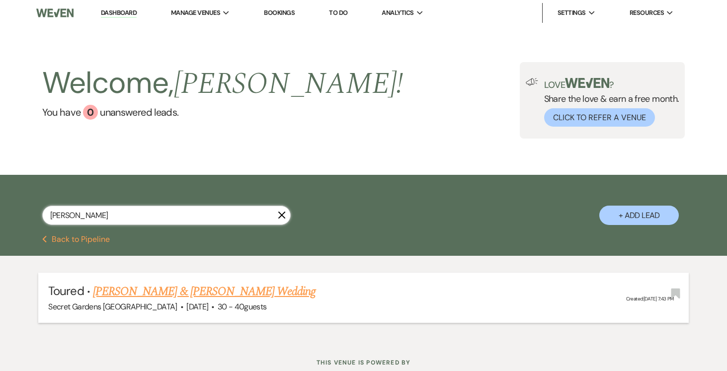
select select "5"
click at [168, 216] on input "[PERSON_NAME]" at bounding box center [166, 215] width 248 height 19
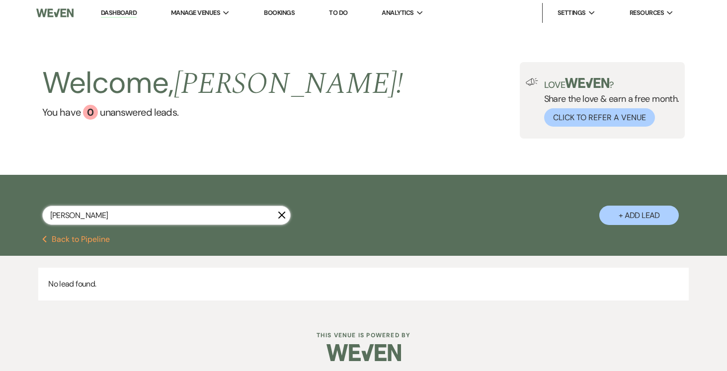
type input "aubre"
select select "5"
type input "[PERSON_NAME]"
select select "5"
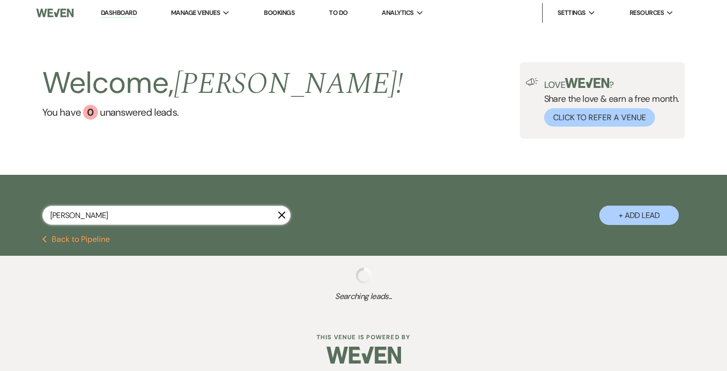
type input "aubrey ayres"
select select "5"
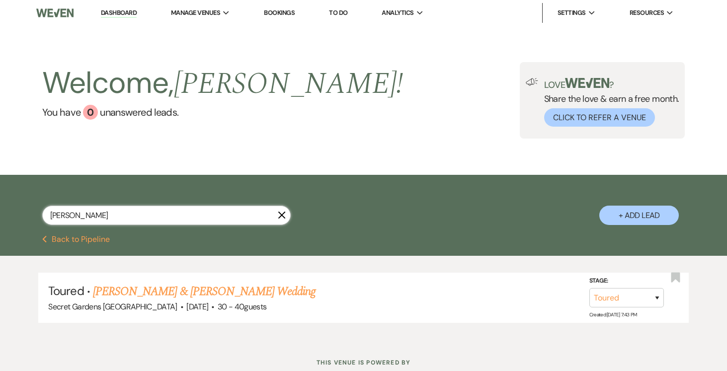
type input "aubrey ayres"
click at [283, 216] on icon "X" at bounding box center [282, 215] width 8 height 8
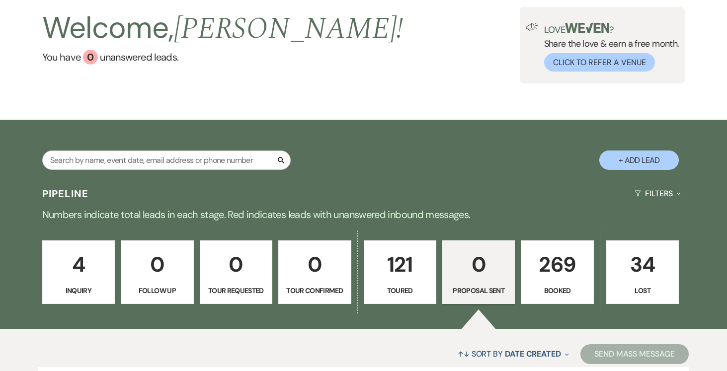
click at [552, 269] on p "269" at bounding box center [557, 264] width 60 height 33
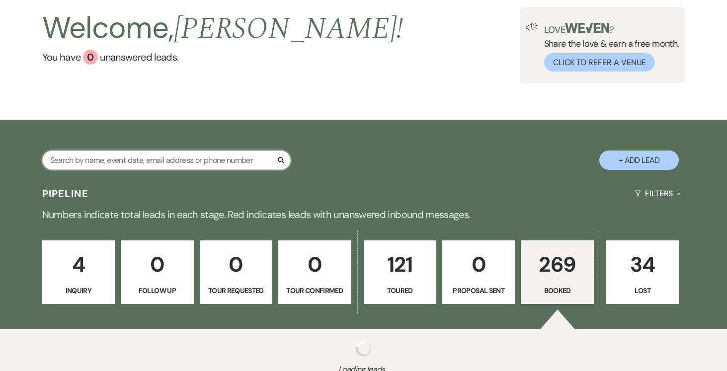
click at [238, 159] on input "text" at bounding box center [166, 160] width 248 height 19
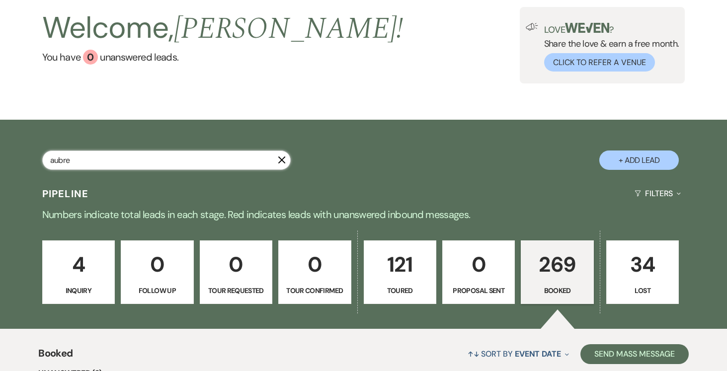
type input "aubrey"
select select "5"
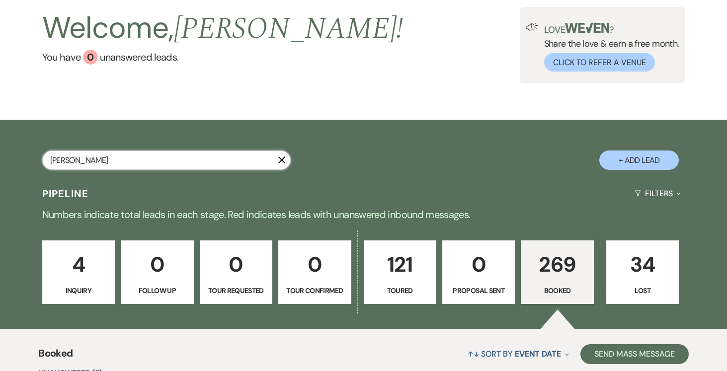
select select "5"
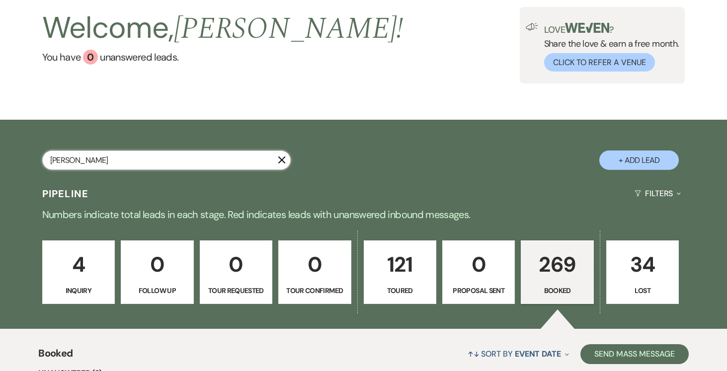
select select "5"
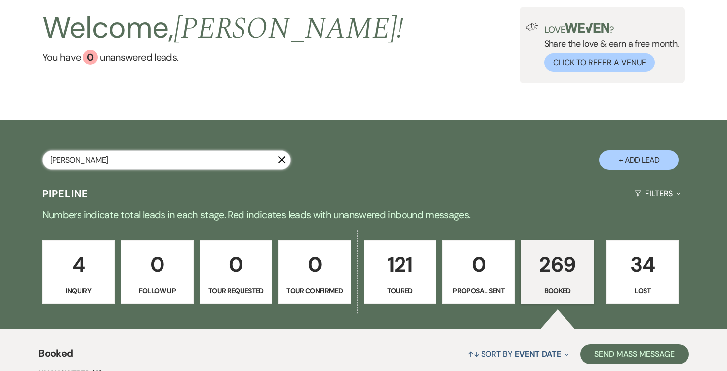
select select "5"
select select "8"
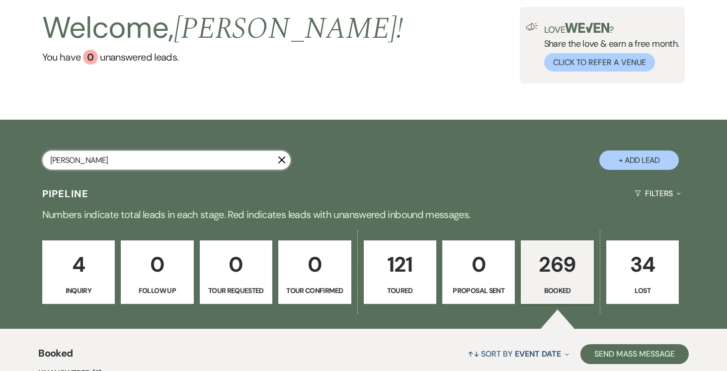
select select "6"
select select "8"
select select "7"
select select "5"
select select "8"
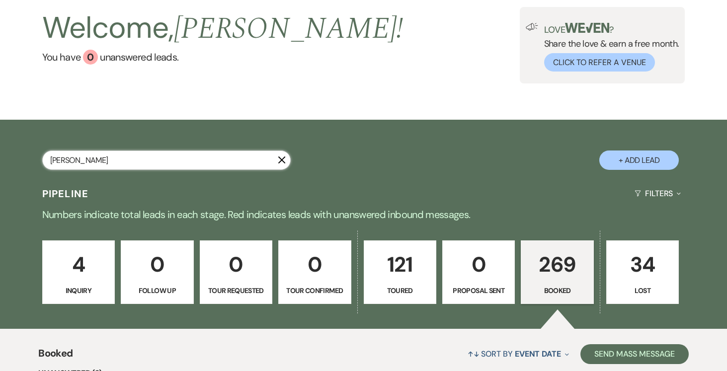
select select "6"
select select "5"
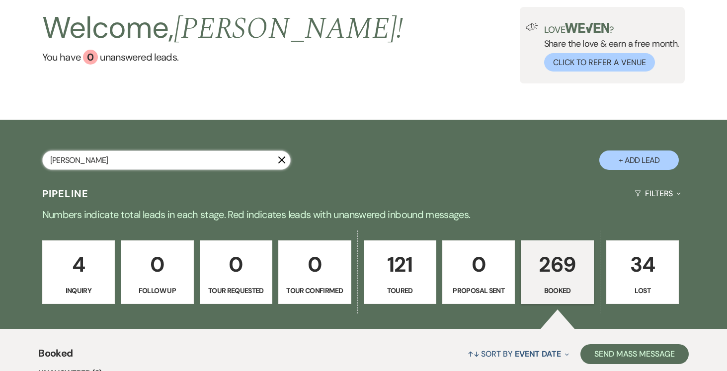
select select "5"
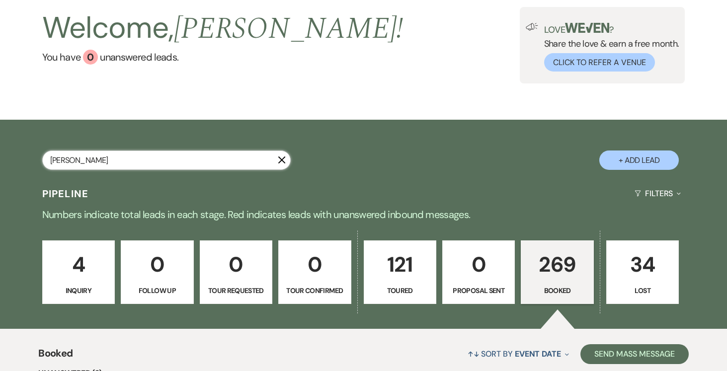
select select "5"
select select "8"
select select "11"
select select "5"
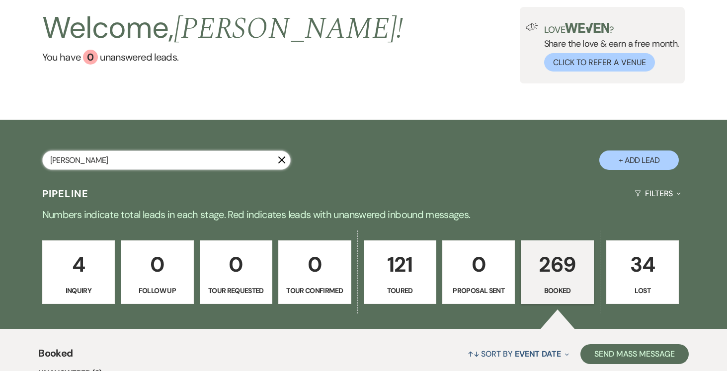
select select "5"
select select "8"
select select "5"
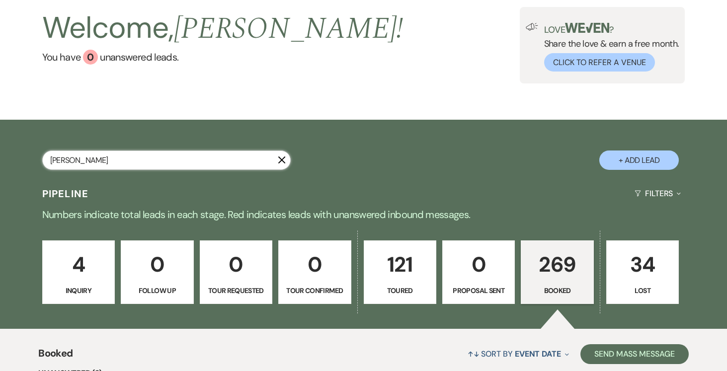
select select "5"
select select "8"
select select "4"
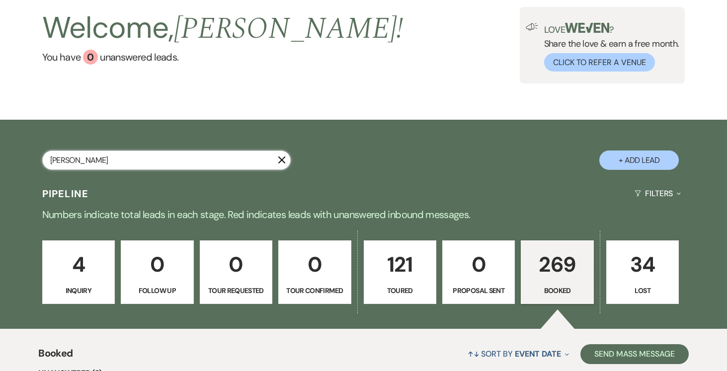
select select "5"
select select "8"
select select "5"
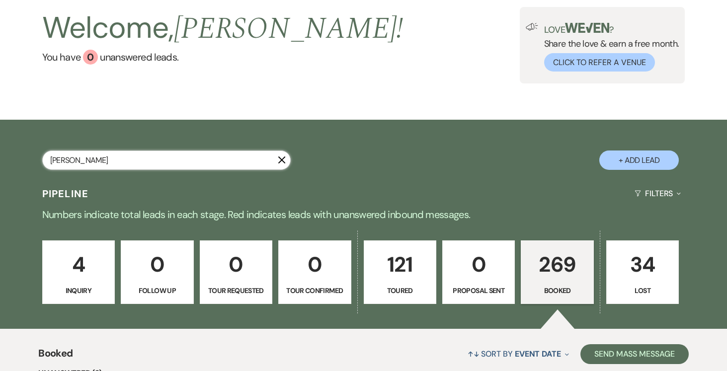
select select "5"
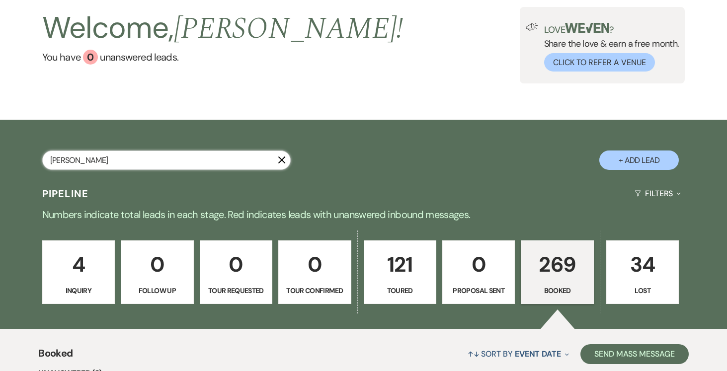
select select "5"
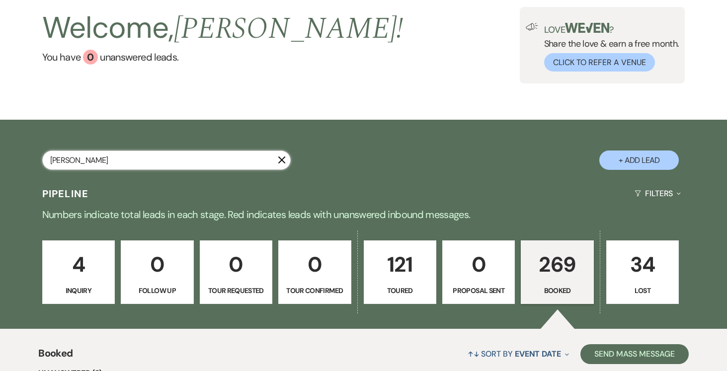
select select "5"
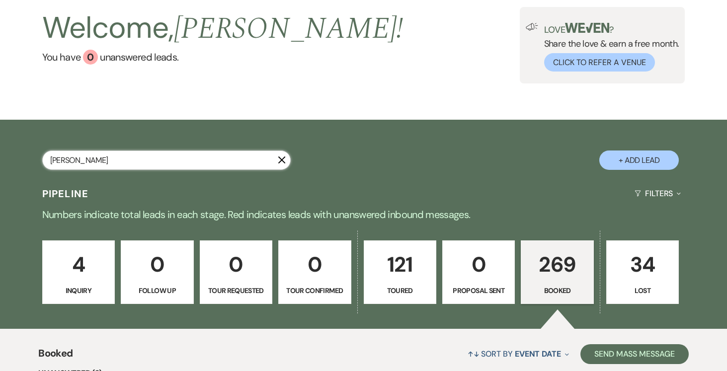
select select "5"
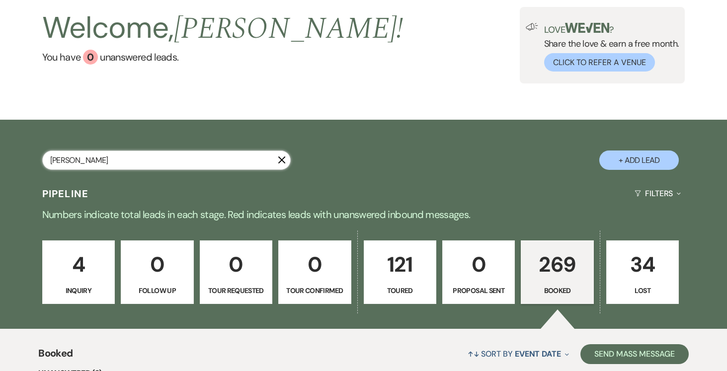
select select "5"
select select "8"
select select "6"
select select "5"
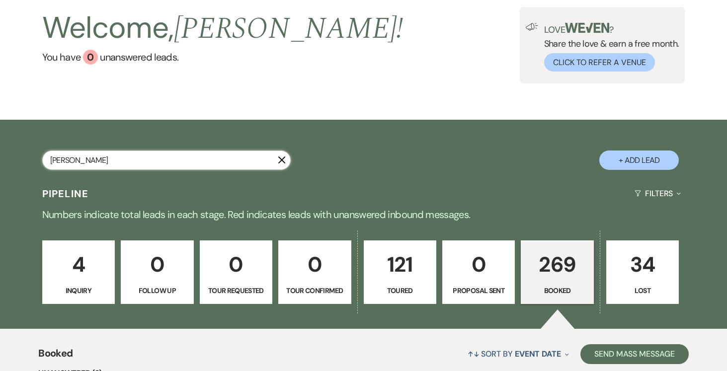
select select "5"
select select "8"
select select "5"
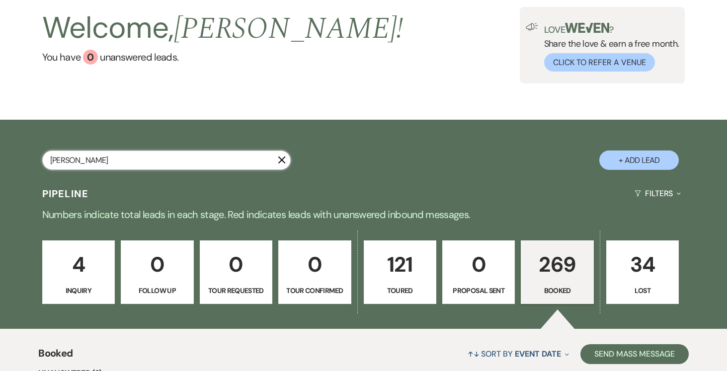
select select "5"
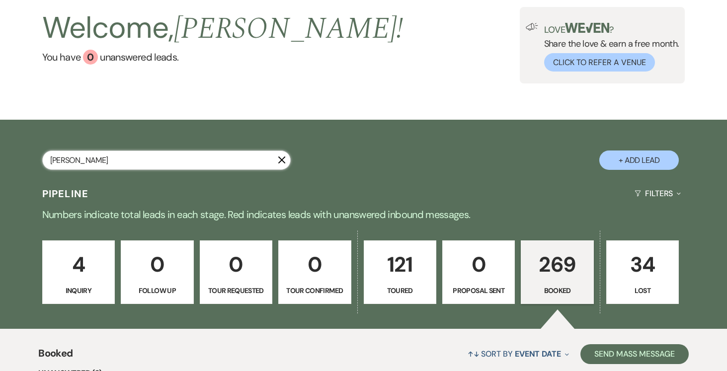
select select "5"
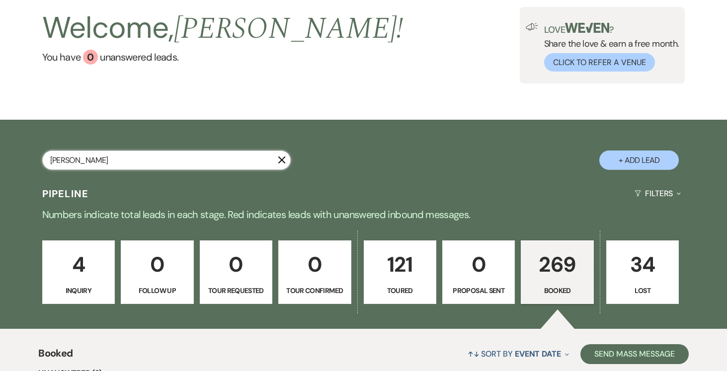
select select "5"
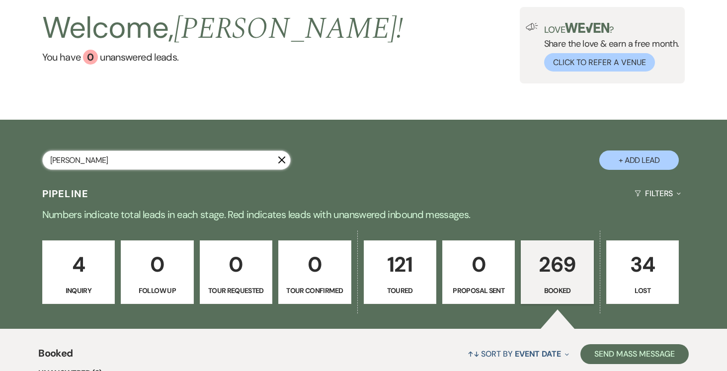
select select "5"
select select "8"
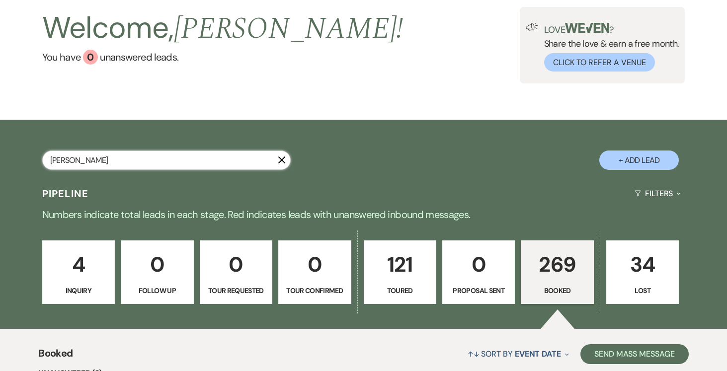
select select "1"
select select "5"
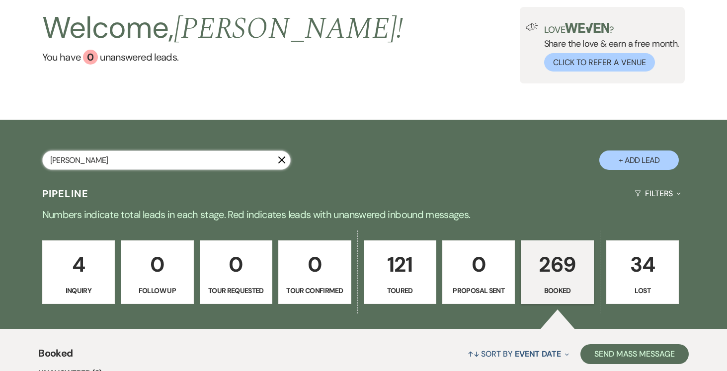
select select "5"
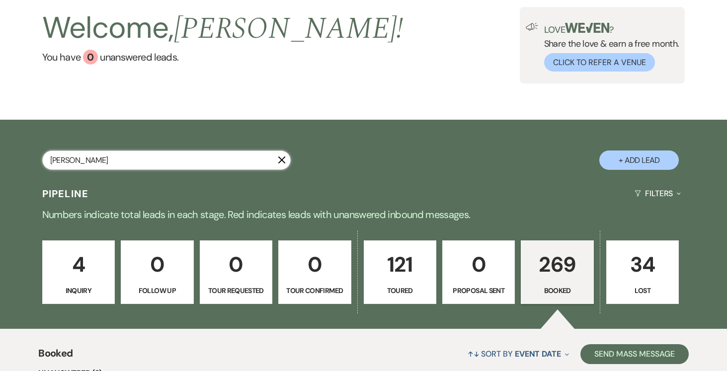
select select "5"
select select "8"
select select "5"
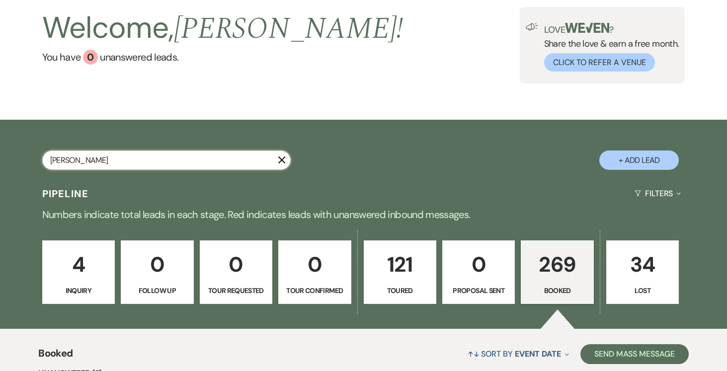
select select "5"
select select "8"
select select "7"
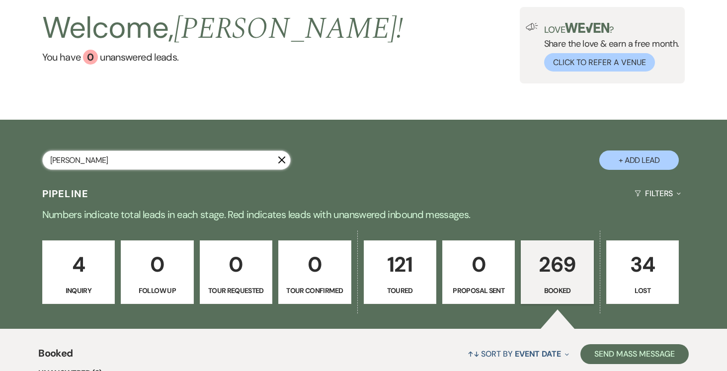
select select "5"
select select "8"
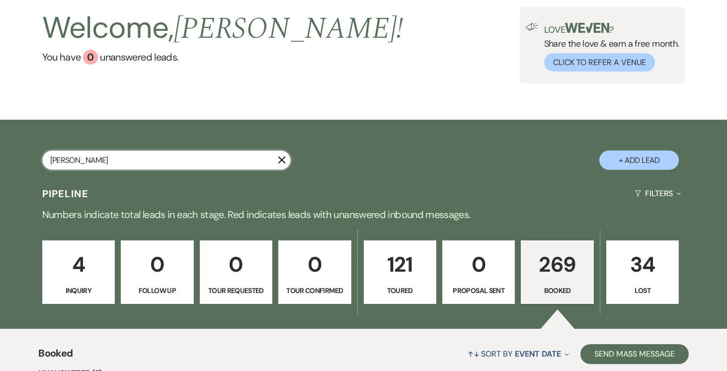
select select "5"
select select "8"
select select "11"
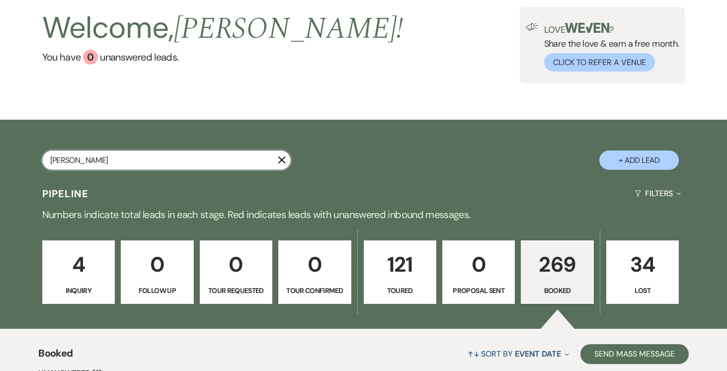
select select "5"
select select "8"
select select "1"
select select "5"
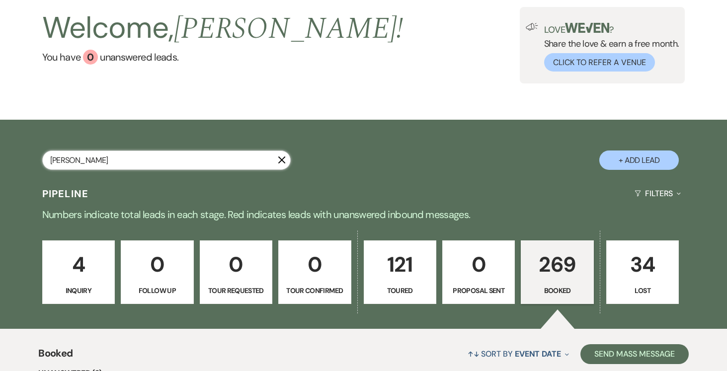
select select "5"
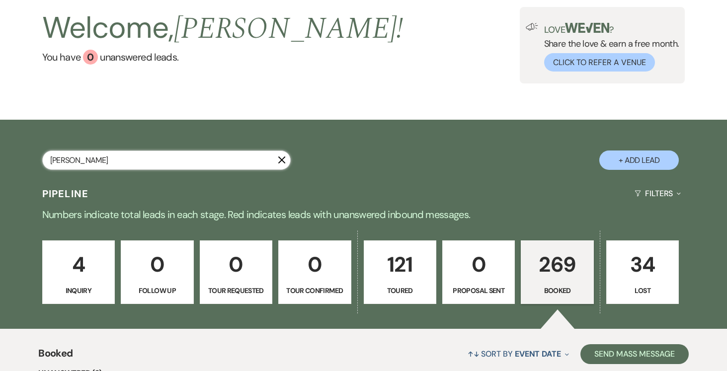
select select "8"
select select "1"
select select "5"
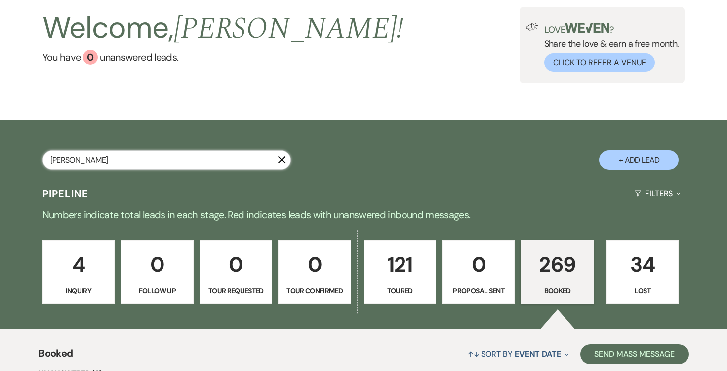
select select "5"
select select "8"
select select "1"
select select "8"
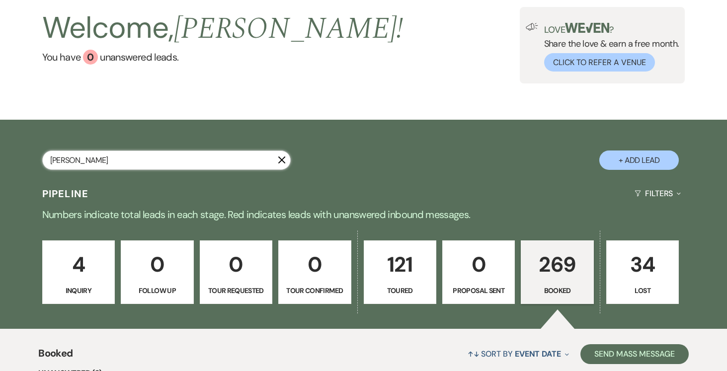
select select "11"
select select "8"
select select "1"
select select "8"
select select "1"
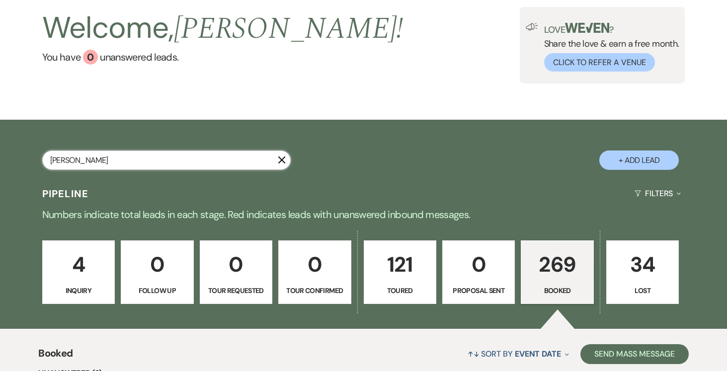
select select "8"
select select "11"
select select "8"
select select "3"
select select "8"
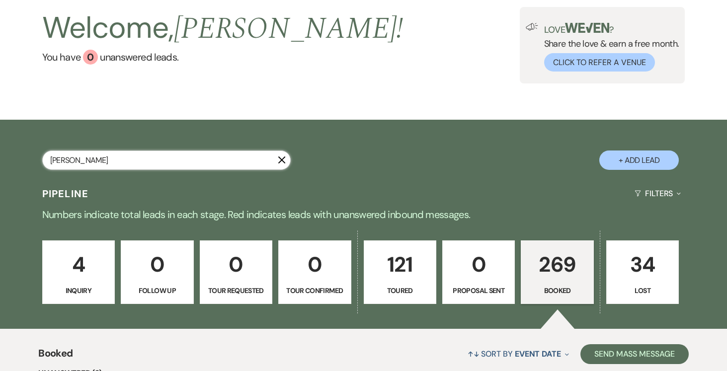
select select "1"
select select "8"
select select "11"
select select "8"
select select "5"
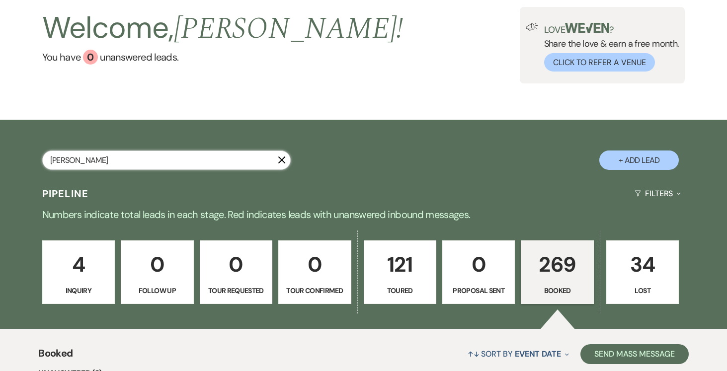
select select "8"
select select "11"
select select "8"
select select "11"
select select "8"
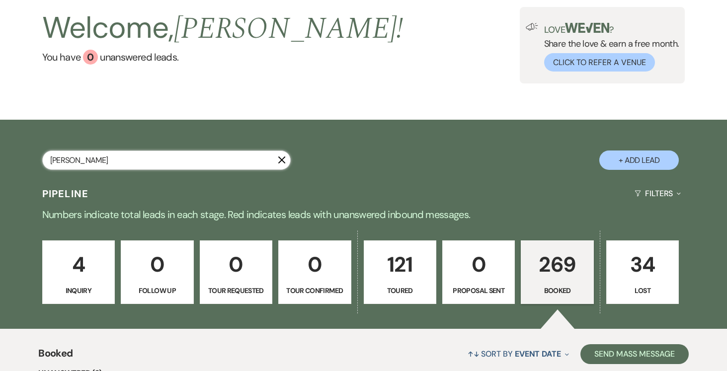
select select "11"
select select "8"
select select "11"
select select "8"
select select "11"
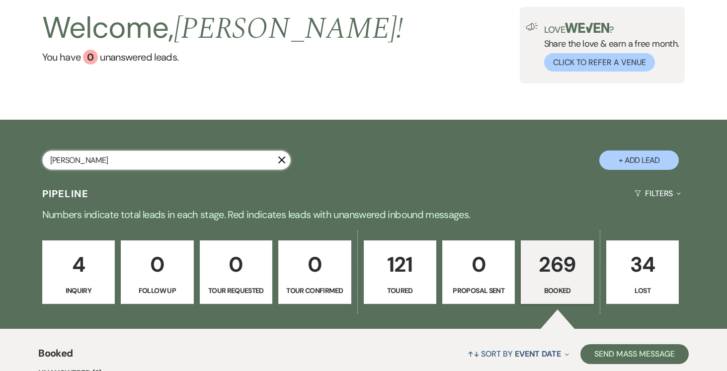
select select "8"
select select "1"
select select "8"
select select "11"
select select "8"
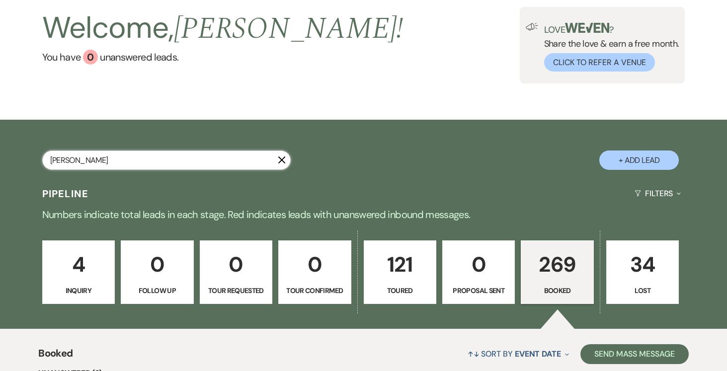
select select "1"
select select "8"
select select "1"
select select "8"
select select "11"
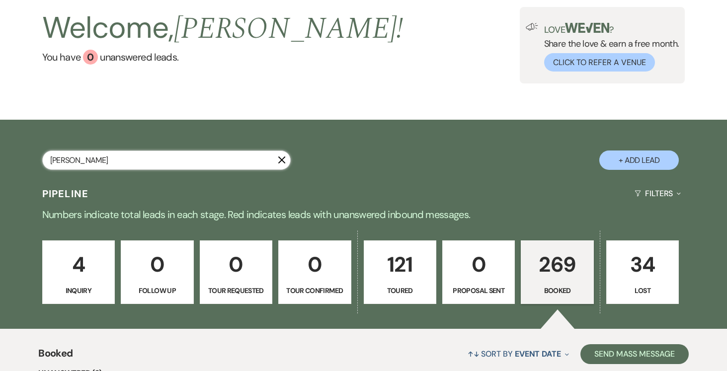
select select "8"
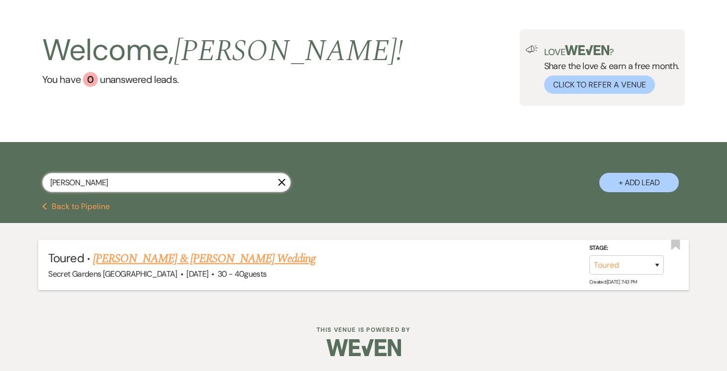
scroll to position [32, 0]
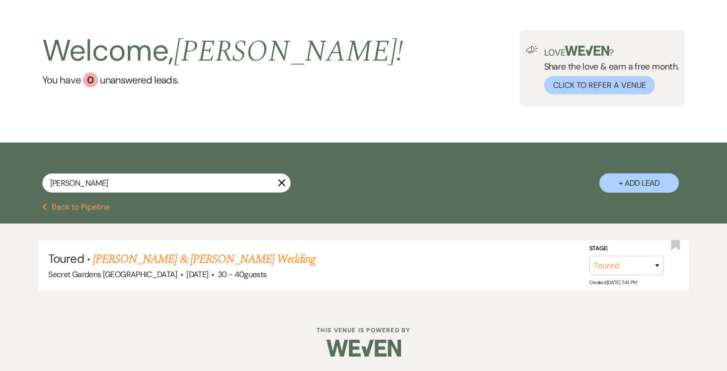
click at [283, 181] on icon "X" at bounding box center [282, 183] width 8 height 8
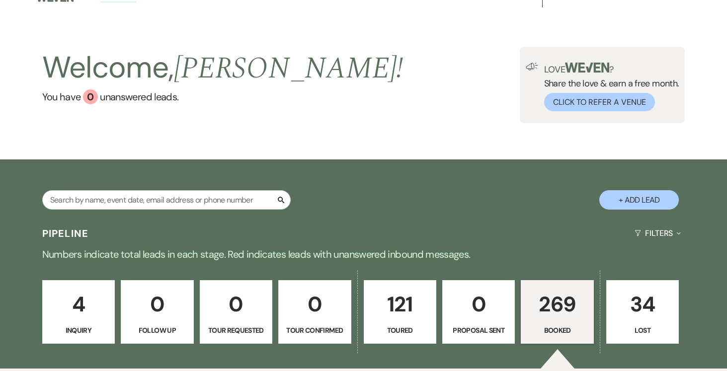
scroll to position [13, 0]
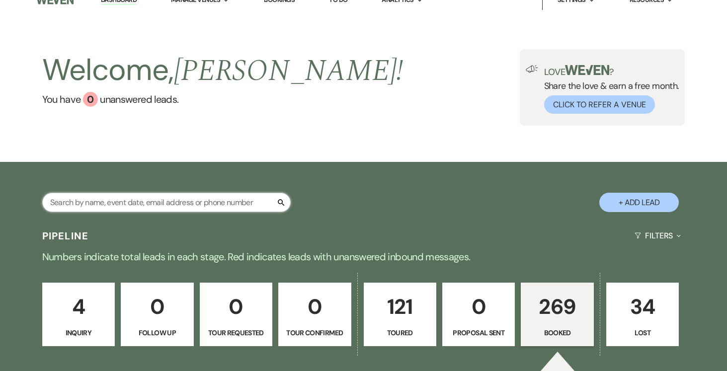
click at [179, 201] on input "text" at bounding box center [166, 202] width 248 height 19
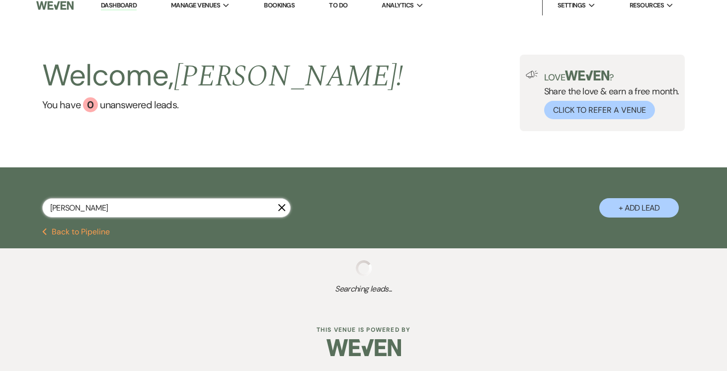
scroll to position [5, 0]
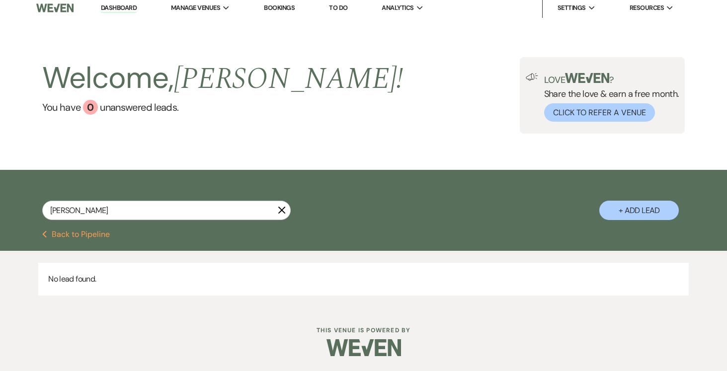
click at [112, 4] on link "Dashboard" at bounding box center [119, 7] width 36 height 9
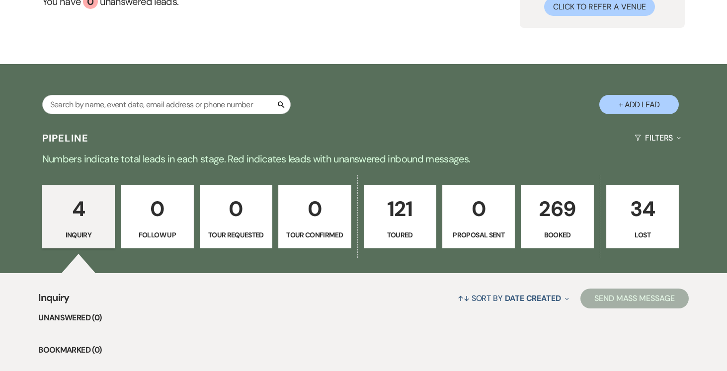
scroll to position [116, 0]
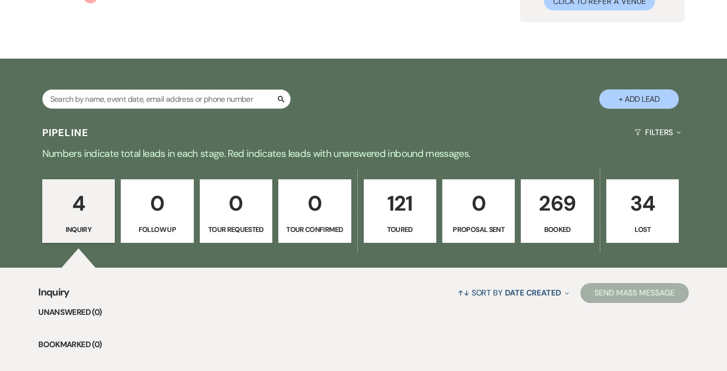
click at [401, 211] on p "121" at bounding box center [400, 203] width 60 height 33
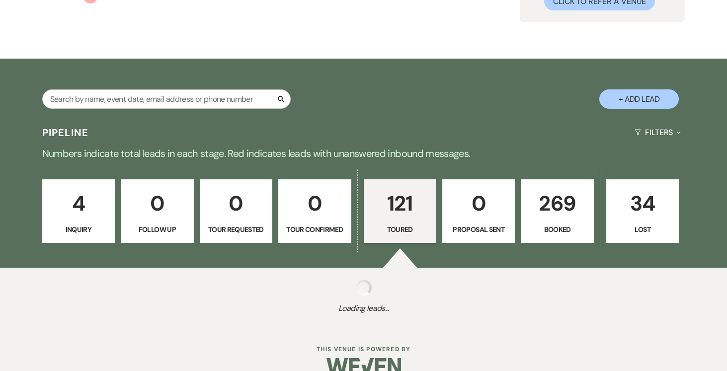
scroll to position [117, 0]
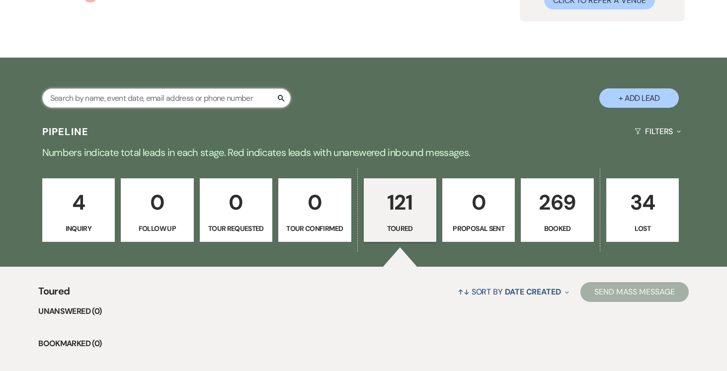
click at [233, 92] on input "text" at bounding box center [166, 97] width 248 height 19
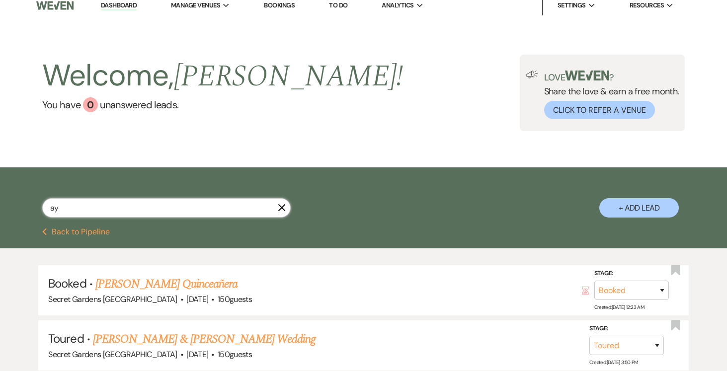
scroll to position [117, 0]
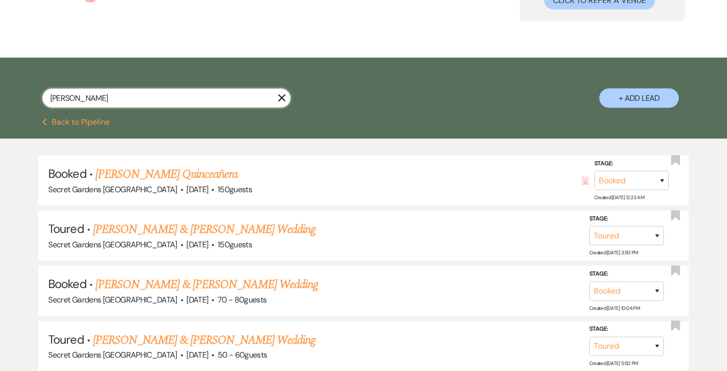
scroll to position [5, 0]
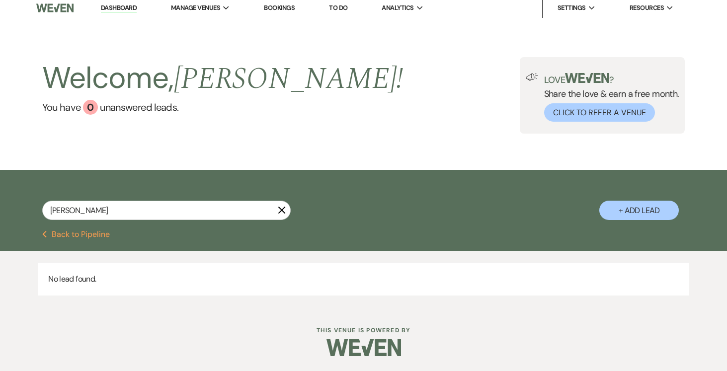
click at [280, 210] on use "button" at bounding box center [281, 210] width 7 height 7
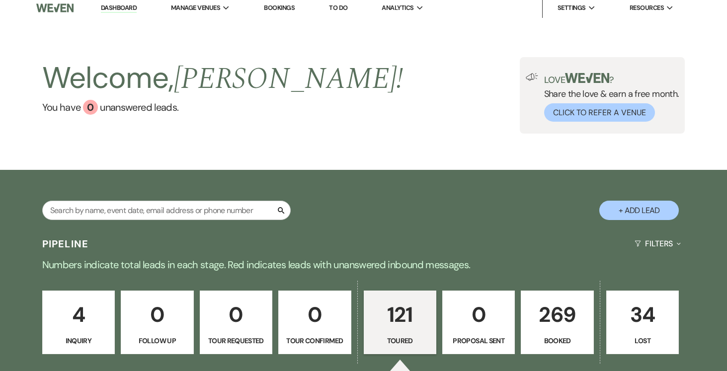
scroll to position [117, 0]
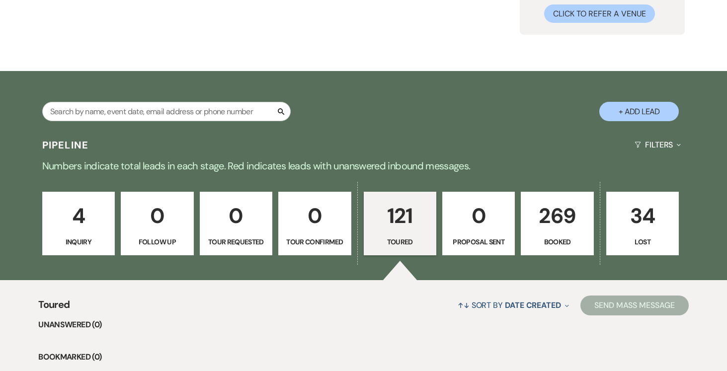
scroll to position [97, 0]
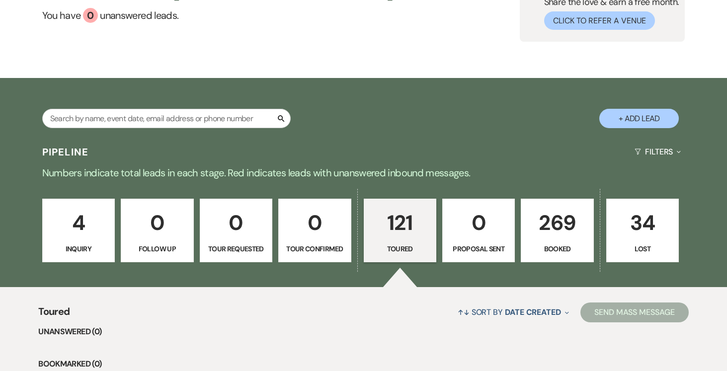
click at [542, 219] on p "269" at bounding box center [557, 222] width 60 height 33
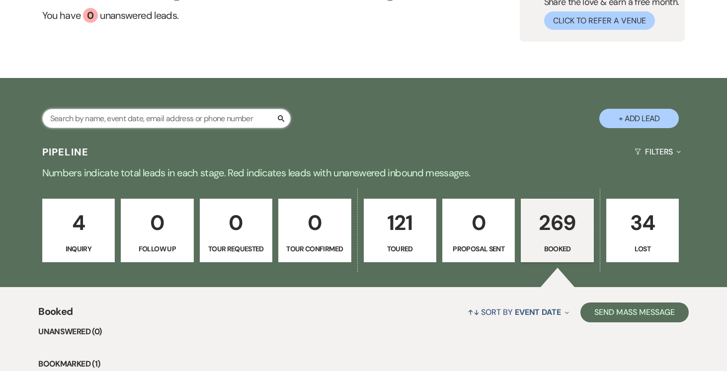
click at [194, 119] on input "text" at bounding box center [166, 118] width 248 height 19
type input "end"
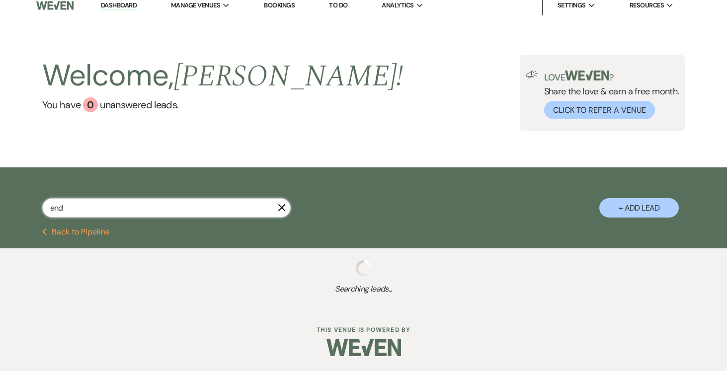
select select "5"
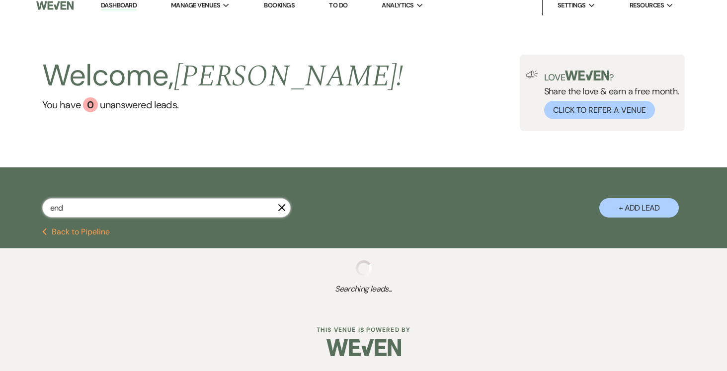
select select "5"
select select "8"
select select "4"
select select "8"
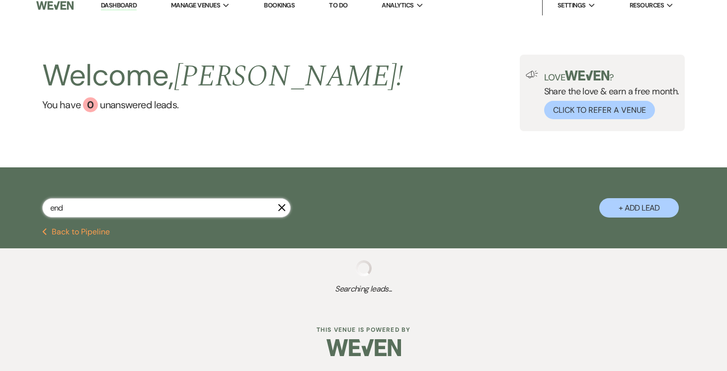
select select "8"
select select "5"
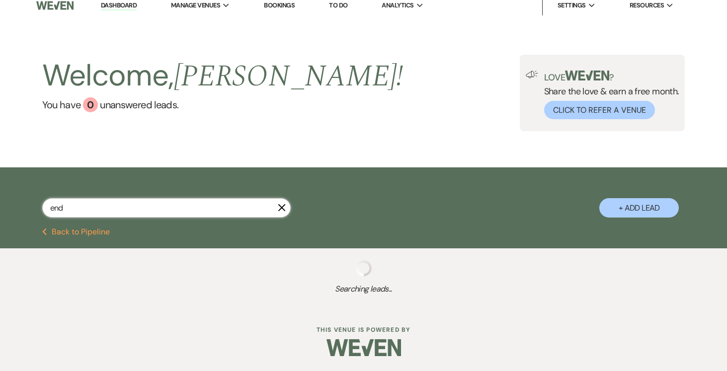
select select "5"
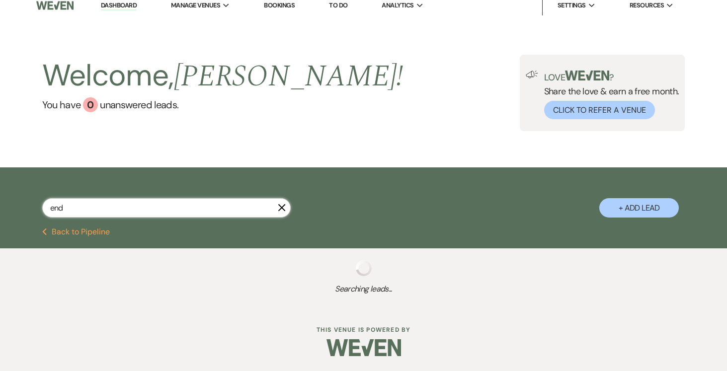
select select "5"
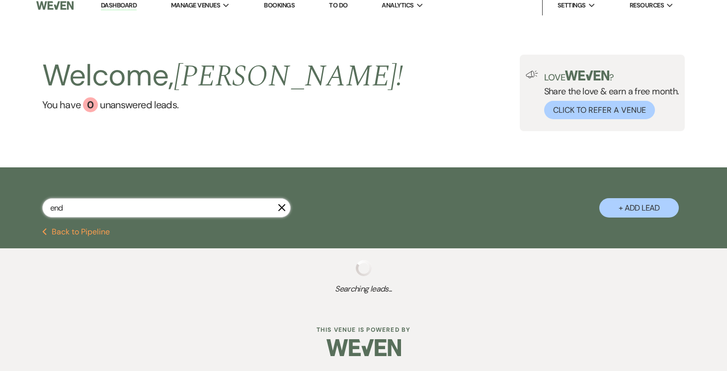
select select "8"
select select "1"
select select "5"
select select "8"
select select "11"
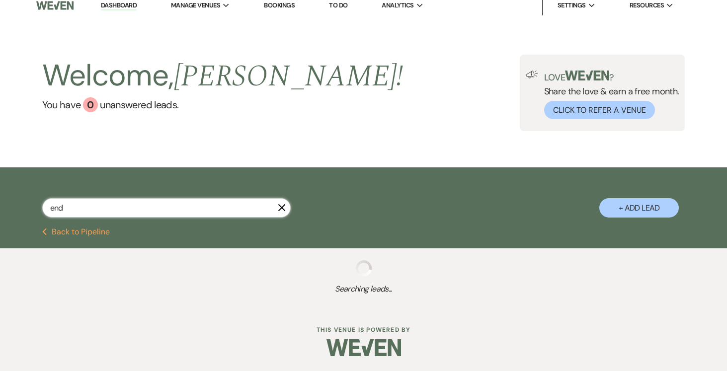
select select "8"
select select "1"
select select "8"
select select "11"
select select "8"
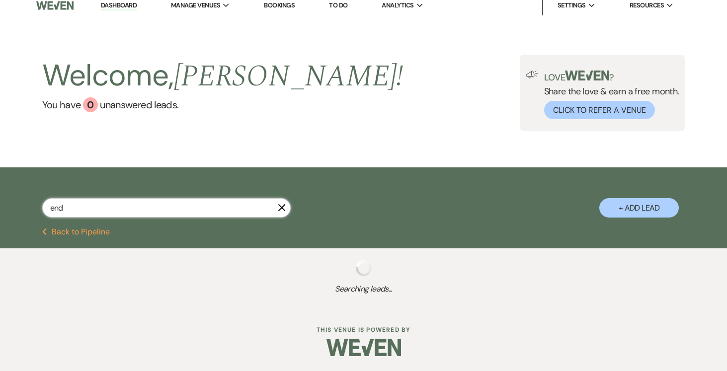
select select "3"
select select "8"
select select "1"
select select "8"
select select "11"
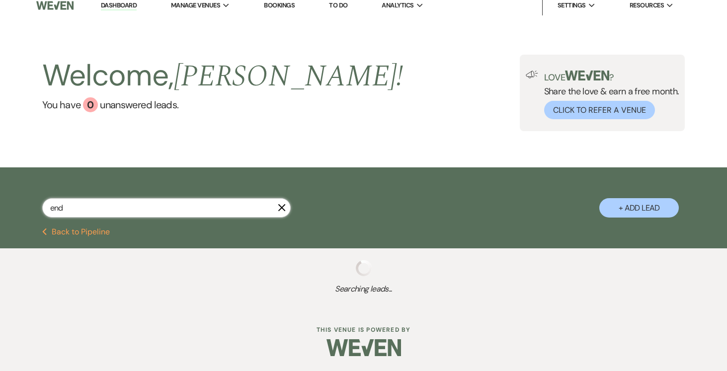
select select "8"
select select "11"
select select "8"
select select "1"
select select "8"
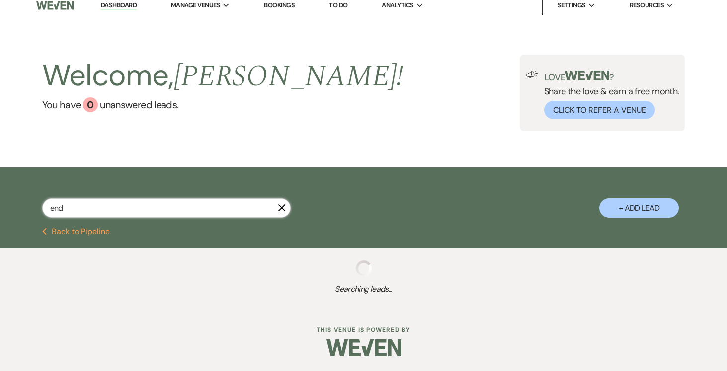
select select "1"
select select "8"
select select "11"
select select "8"
select select "1"
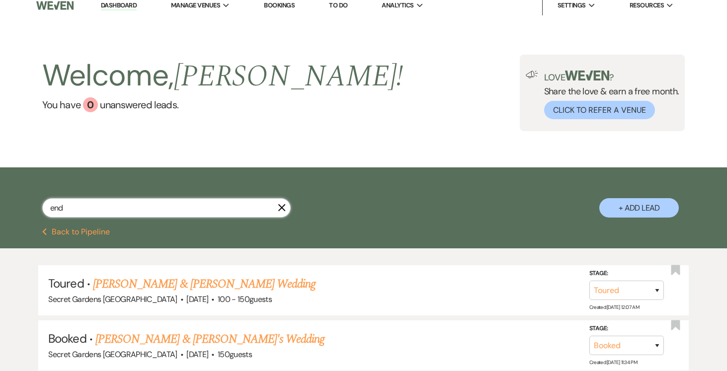
scroll to position [97, 0]
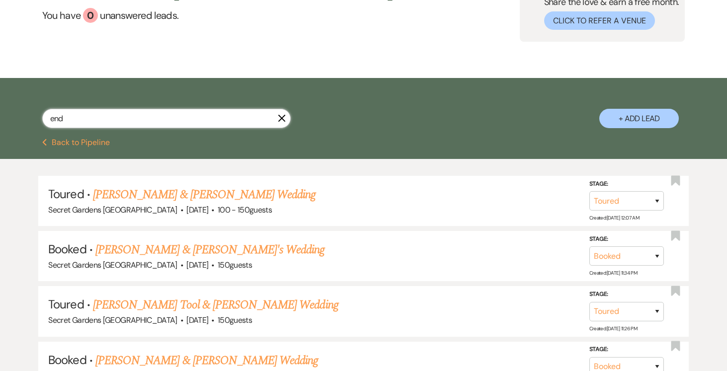
select select "5"
select select "8"
select select "11"
select select "8"
select select "11"
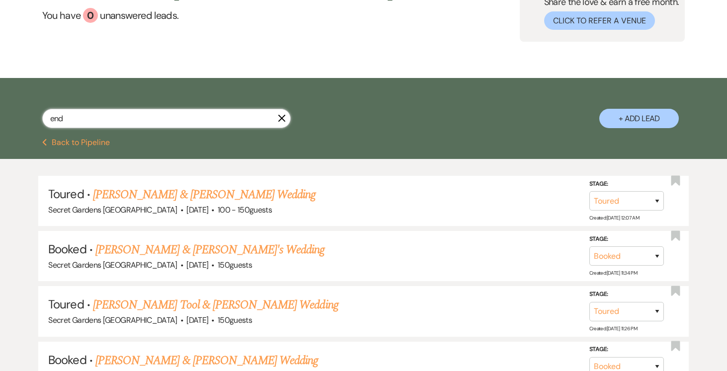
select select "8"
select select "1"
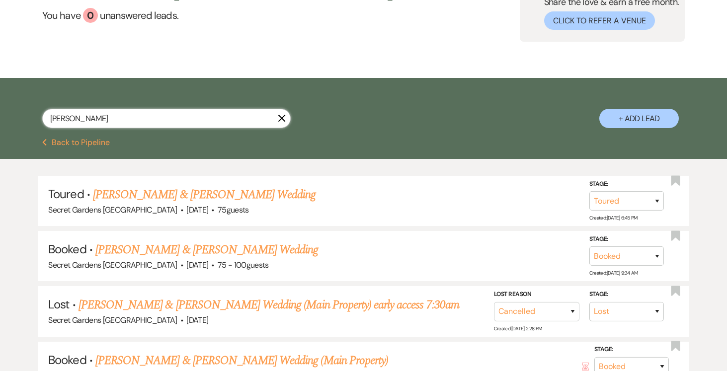
scroll to position [32, 0]
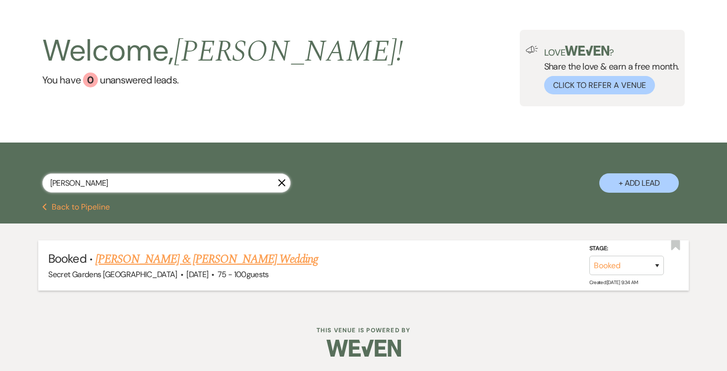
type input "[PERSON_NAME]"
click at [243, 255] on link "[PERSON_NAME] & [PERSON_NAME] Wedding" at bounding box center [206, 259] width 223 height 18
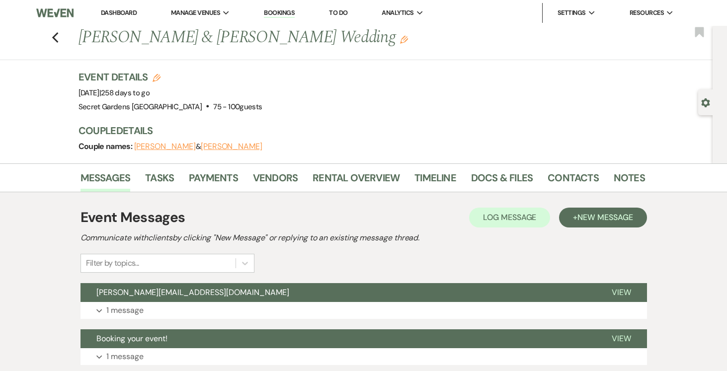
click at [171, 147] on button "[PERSON_NAME]" at bounding box center [165, 147] width 62 height 8
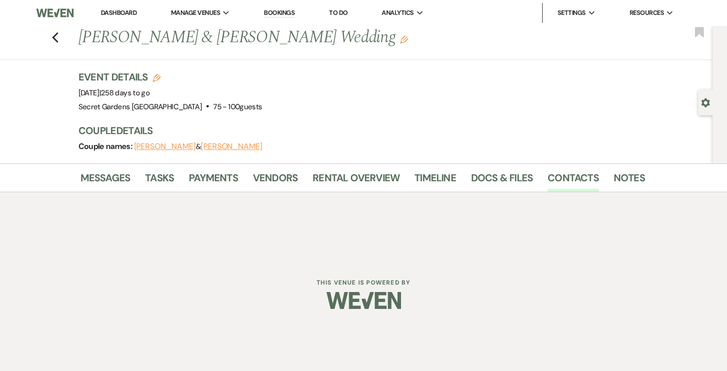
select select "1"
select select "text"
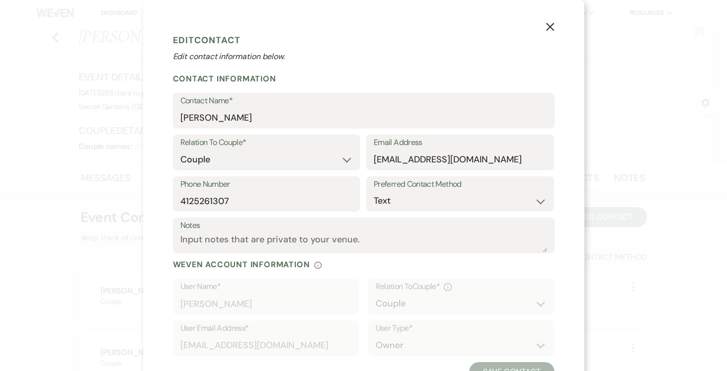
click at [550, 24] on icon "X" at bounding box center [549, 26] width 9 height 9
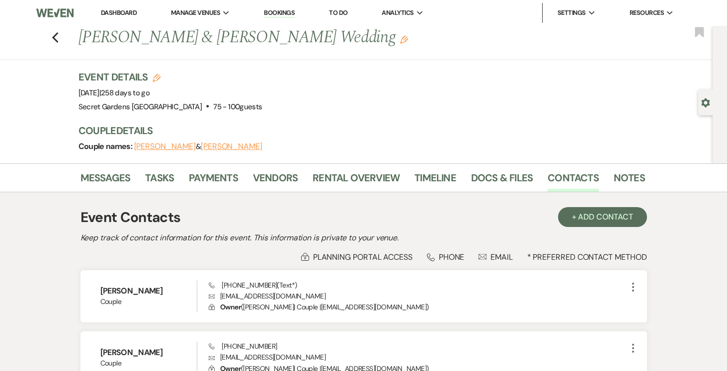
click at [252, 146] on button "[PERSON_NAME]" at bounding box center [232, 147] width 62 height 8
select select "1"
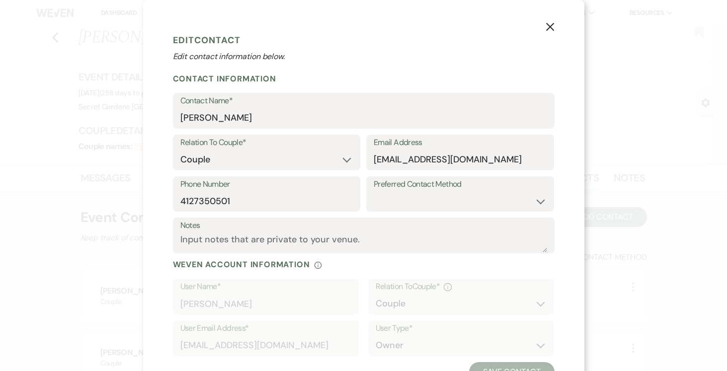
click at [553, 26] on icon "X" at bounding box center [549, 26] width 9 height 9
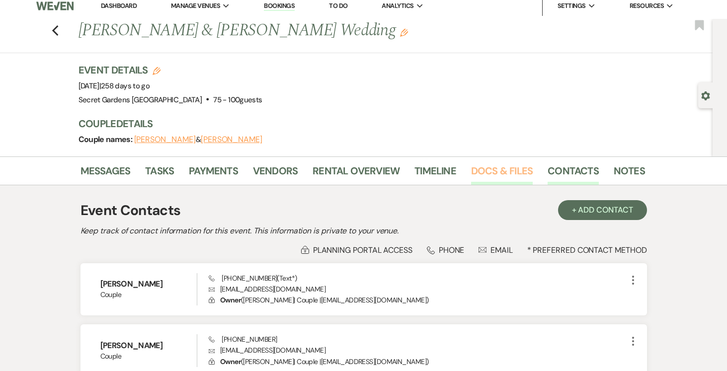
scroll to position [4, 0]
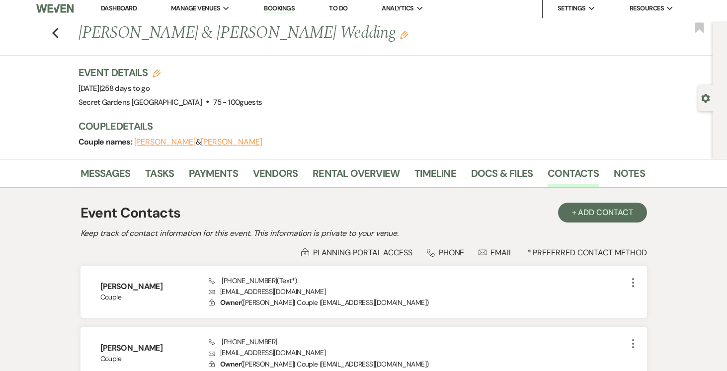
click at [156, 141] on button "[PERSON_NAME]" at bounding box center [165, 142] width 62 height 8
select select "1"
select select "text"
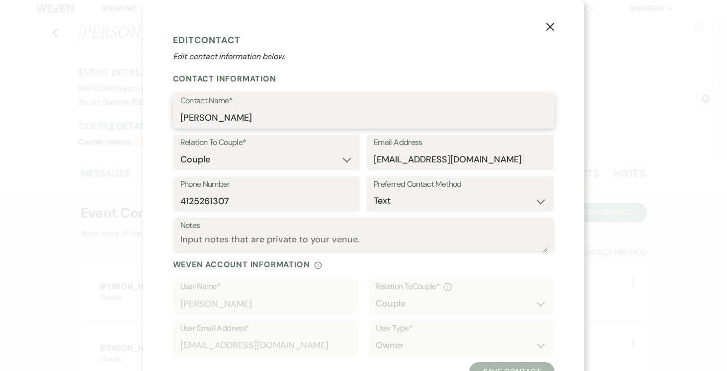
click at [288, 121] on input "[PERSON_NAME]" at bounding box center [363, 117] width 367 height 19
type input "A"
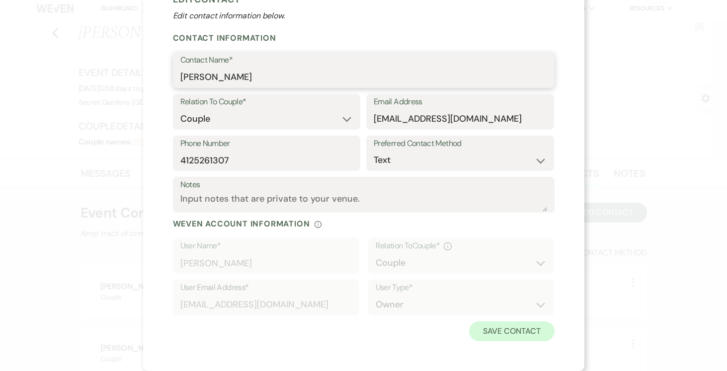
type input "[PERSON_NAME]"
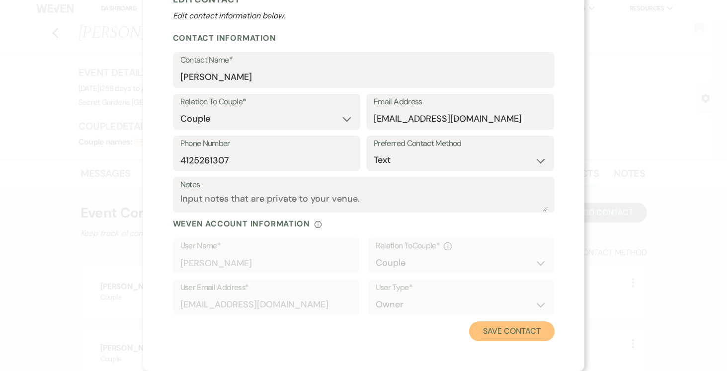
click at [509, 330] on button "Save Contact" at bounding box center [511, 331] width 85 height 20
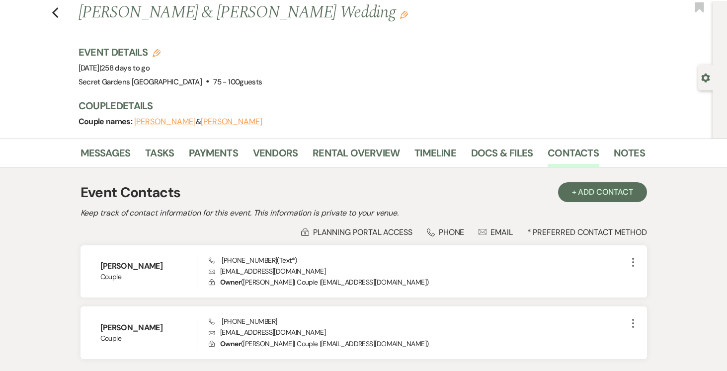
scroll to position [0, 0]
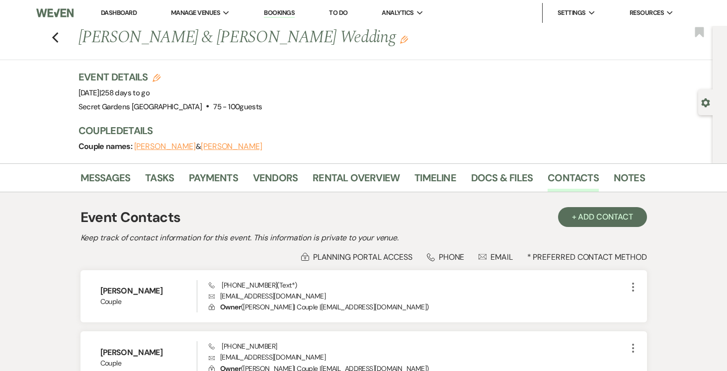
click at [703, 103] on icon "Gear" at bounding box center [705, 102] width 9 height 9
select select "2"
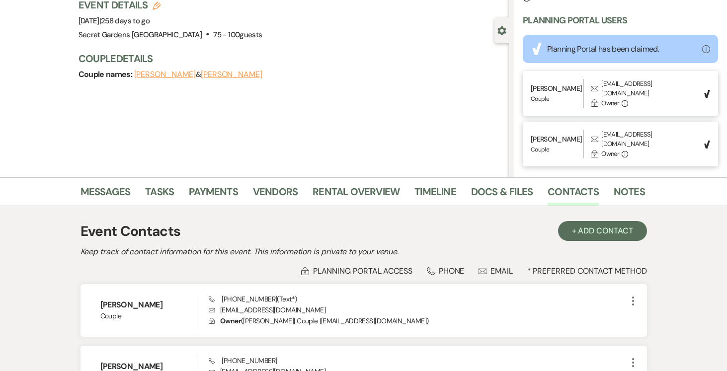
scroll to position [154, 0]
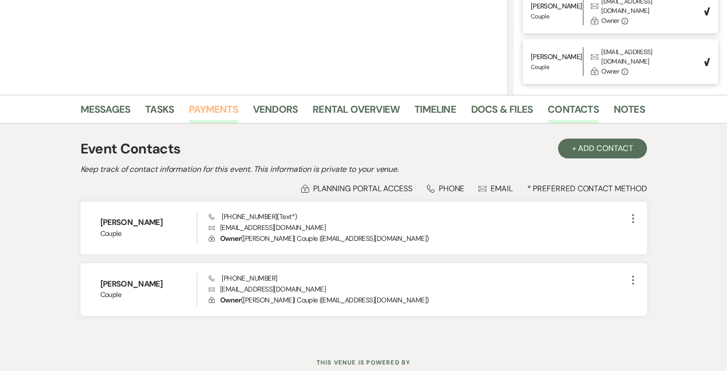
click at [198, 106] on link "Payments" at bounding box center [213, 112] width 49 height 22
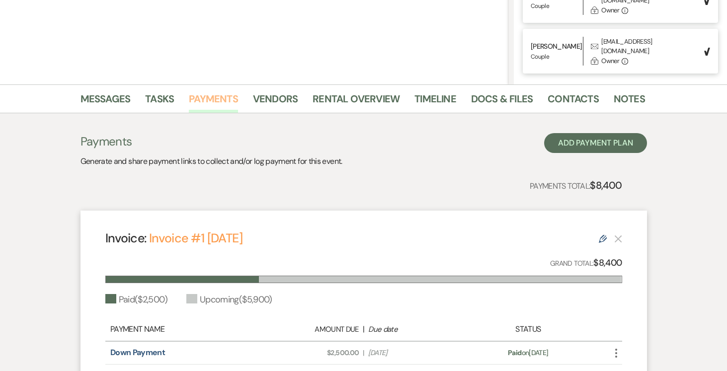
scroll to position [137, 0]
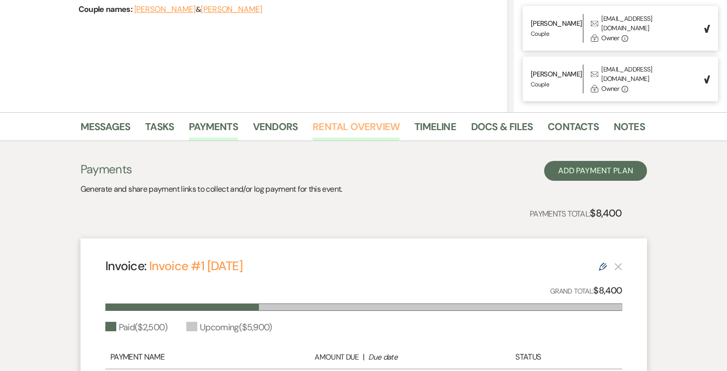
click at [354, 129] on link "Rental Overview" at bounding box center [355, 130] width 87 height 22
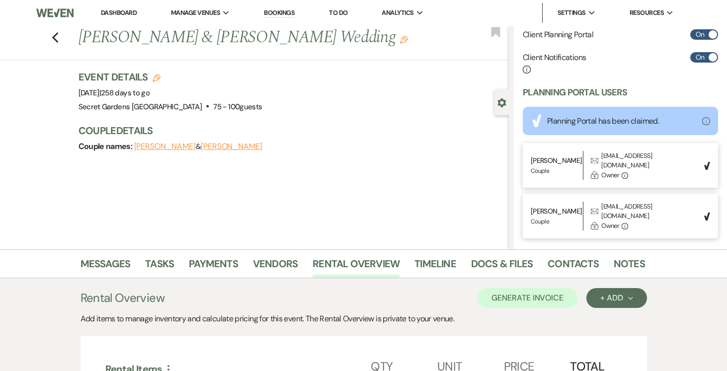
click at [106, 7] on li "Dashboard" at bounding box center [119, 13] width 46 height 20
click at [108, 10] on link "Dashboard" at bounding box center [119, 12] width 36 height 8
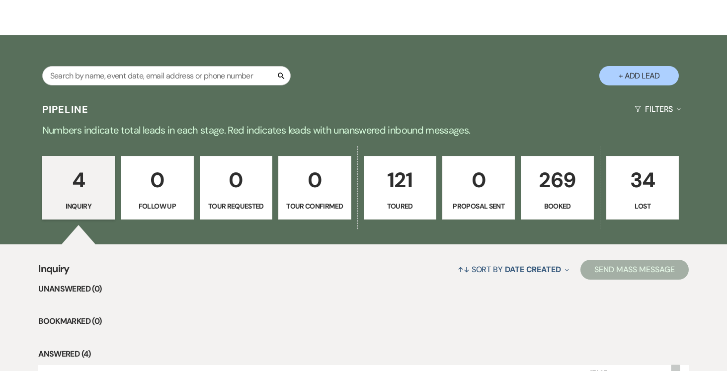
scroll to position [143, 0]
